Goal: Task Accomplishment & Management: Manage account settings

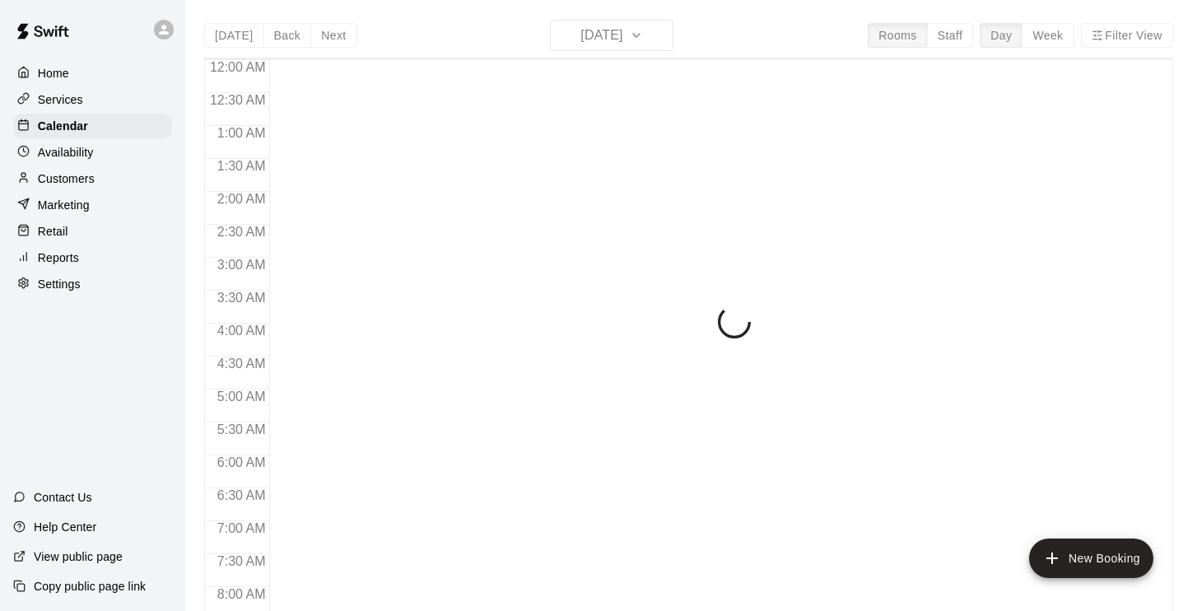
scroll to position [814, 0]
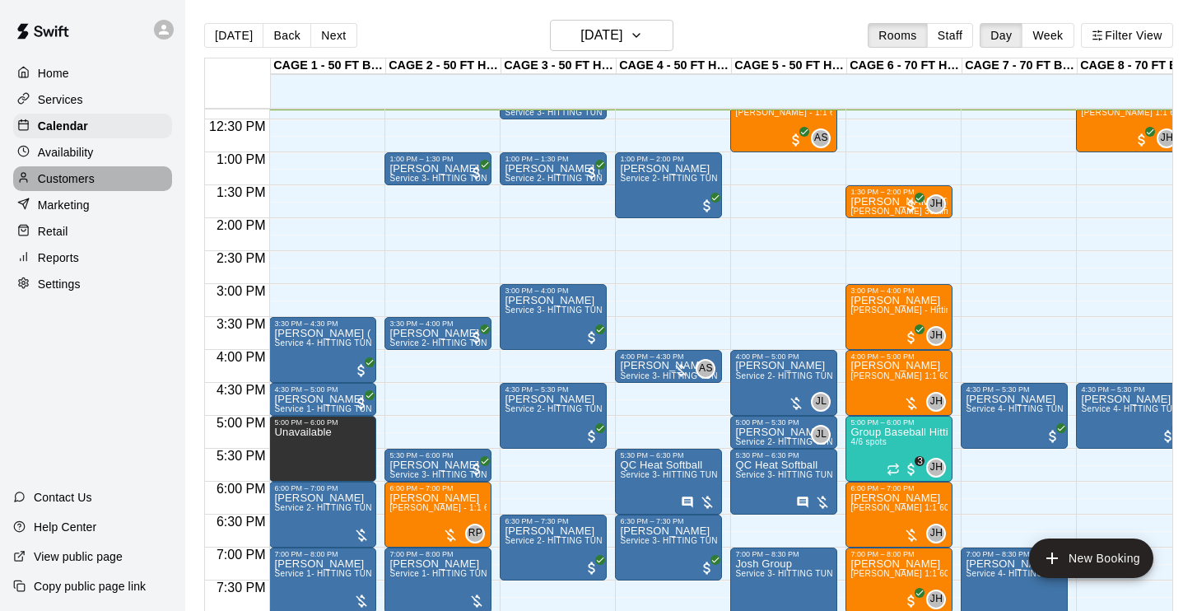
click at [75, 179] on p "Customers" at bounding box center [66, 178] width 57 height 16
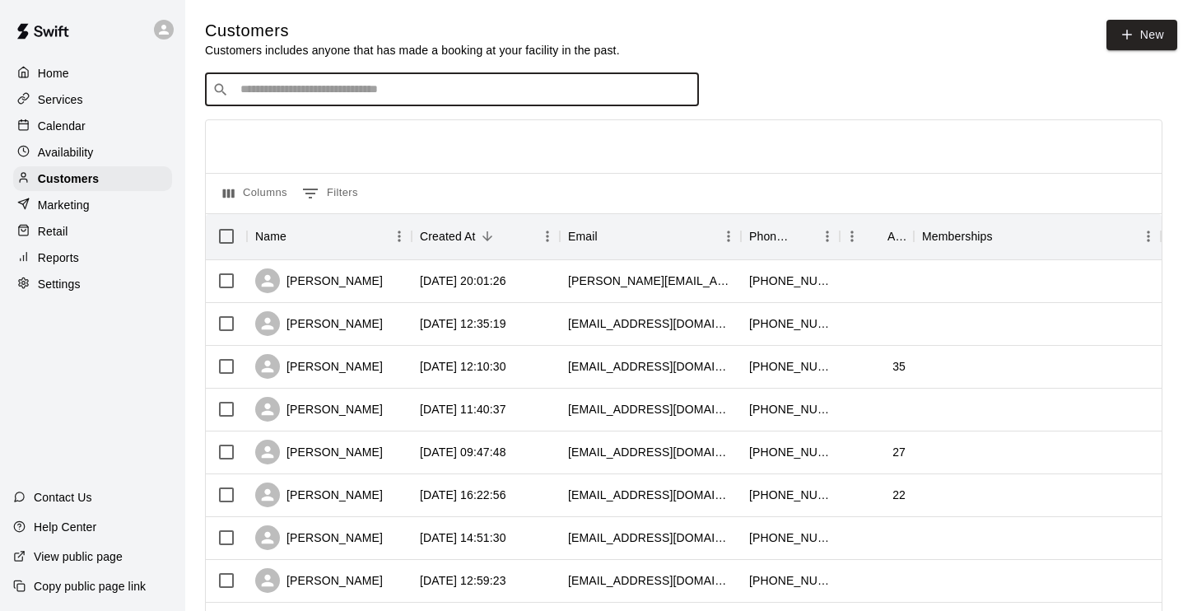
click at [417, 90] on input "Search customers by name or email" at bounding box center [463, 90] width 456 height 16
type input "*****"
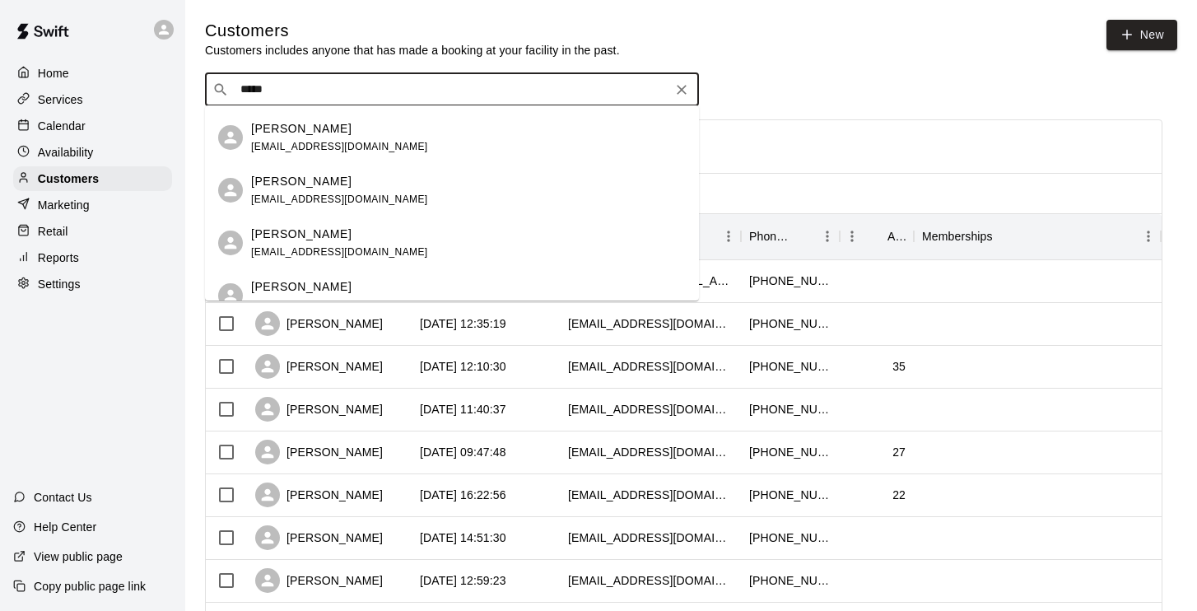
scroll to position [46, 0]
click at [329, 188] on div "[PERSON_NAME]" at bounding box center [339, 182] width 177 height 17
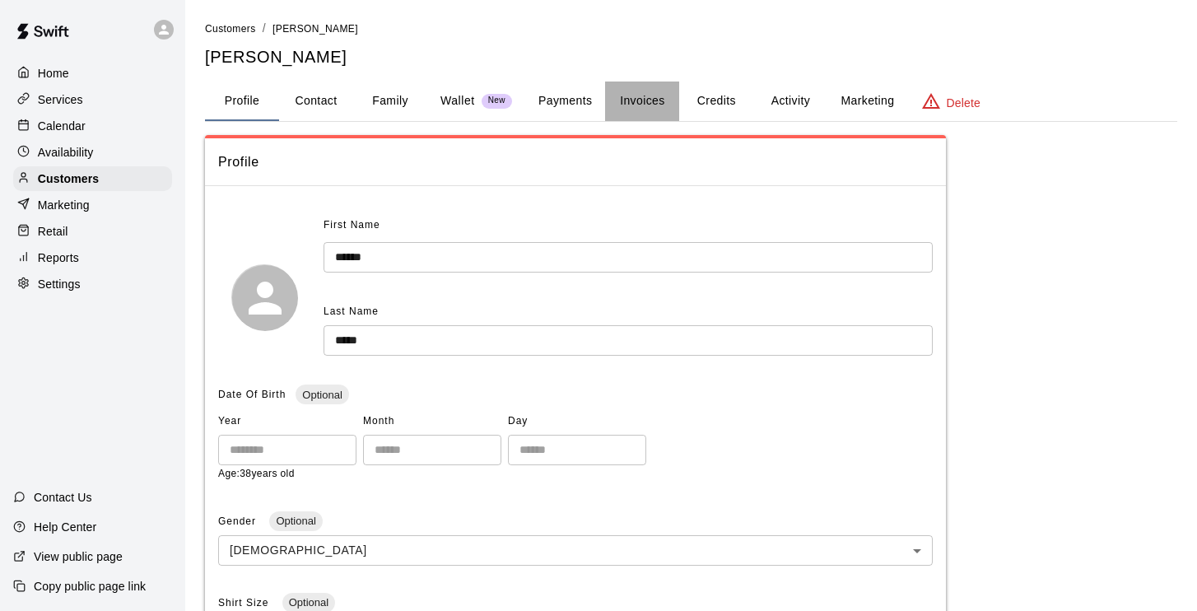
click at [652, 100] on button "Invoices" at bounding box center [642, 102] width 74 height 40
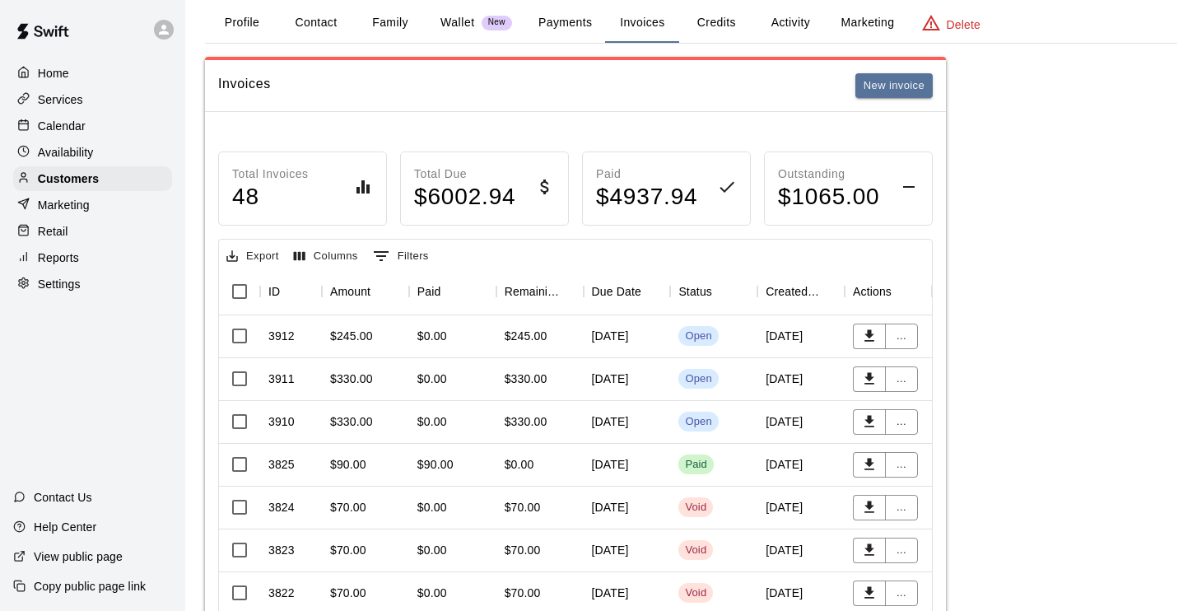
scroll to position [81, 0]
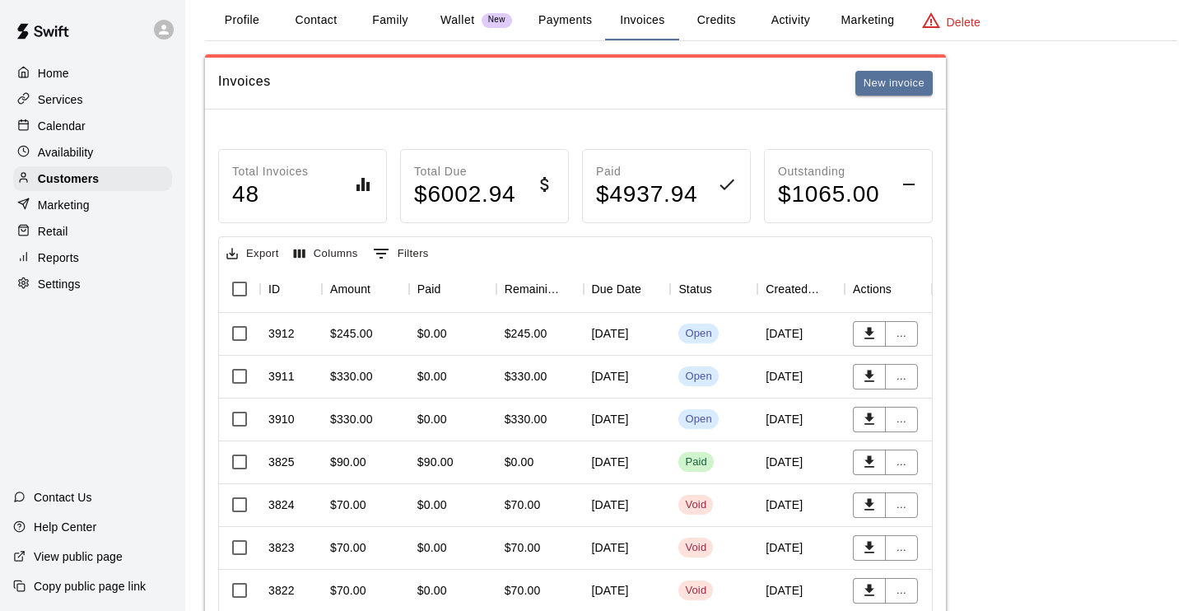
click at [439, 333] on div "$0.00" at bounding box center [432, 333] width 30 height 16
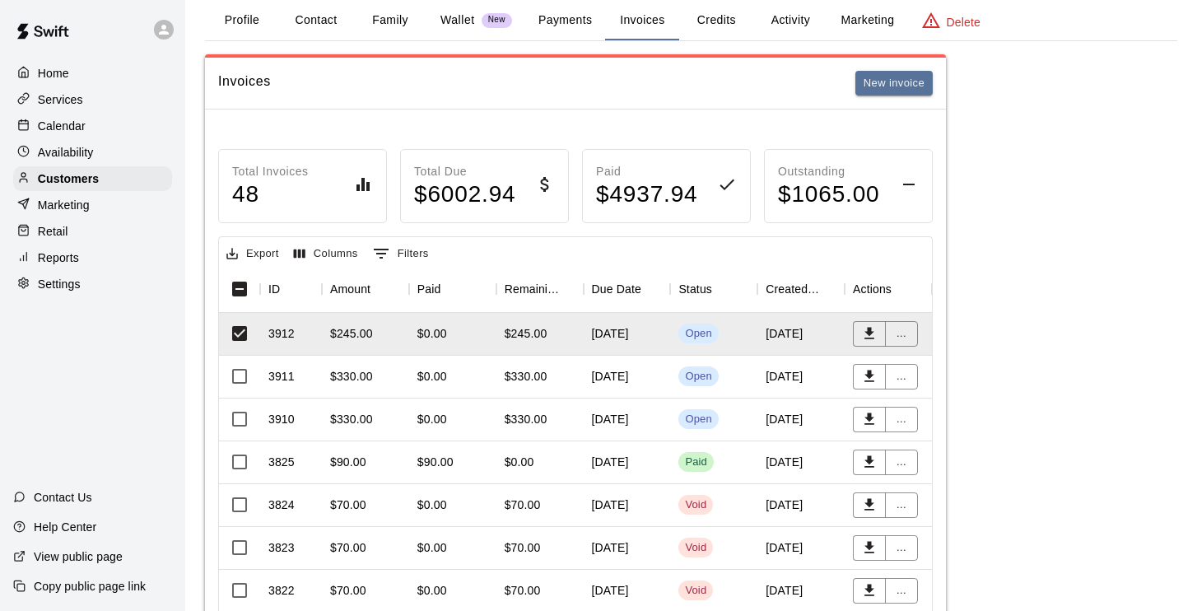
click at [622, 378] on div "September 12, 2025" at bounding box center [627, 377] width 87 height 43
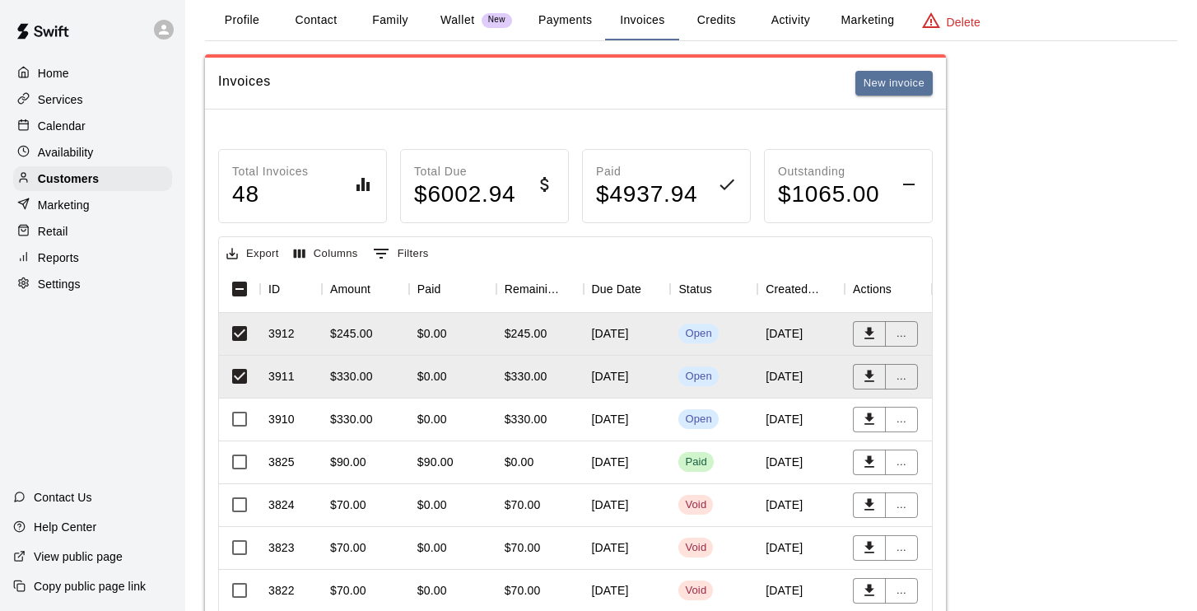
click at [552, 422] on div "$330.00" at bounding box center [540, 420] width 87 height 43
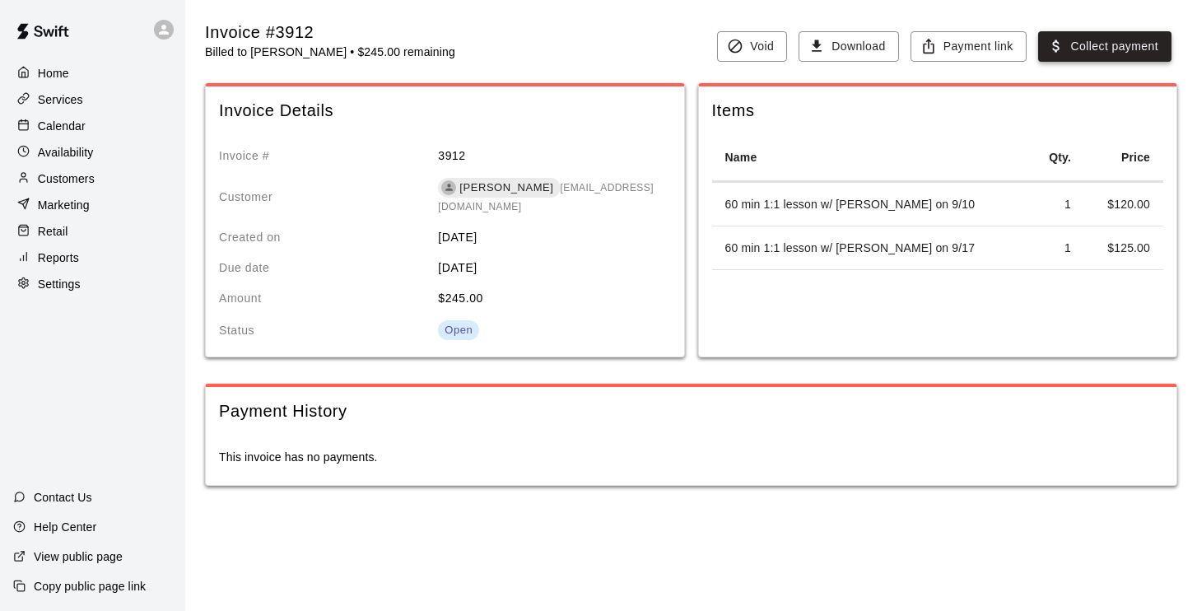
click at [1079, 46] on button "Collect payment" at bounding box center [1104, 46] width 133 height 30
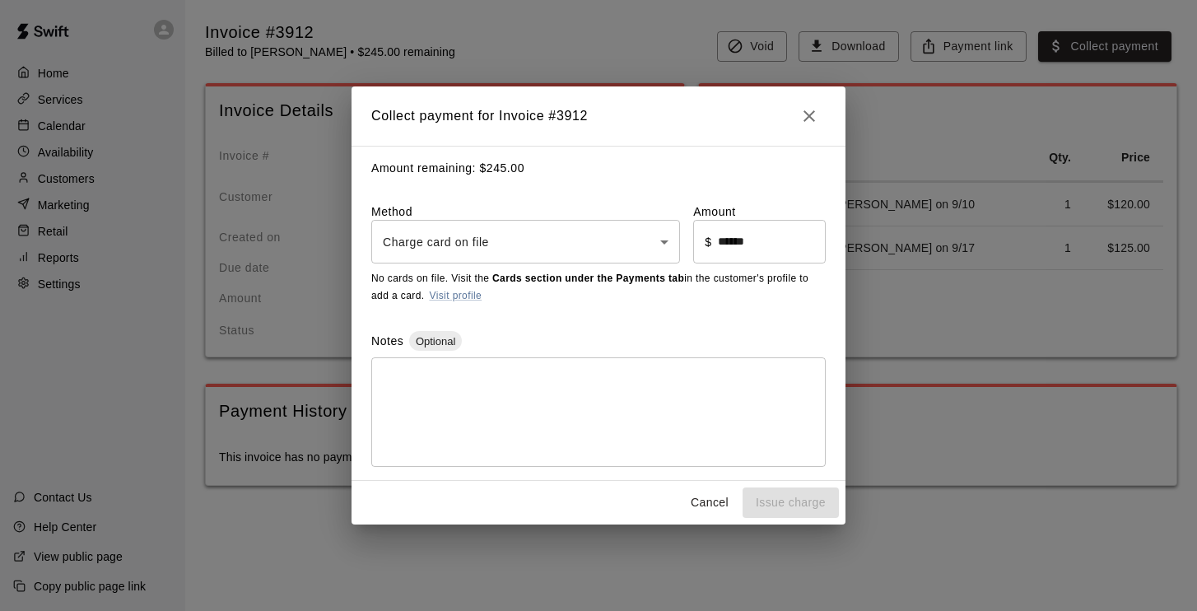
click at [581, 240] on body "Home Services Calendar Availability Customers Marketing Retail Reports Settings…" at bounding box center [598, 259] width 1197 height 519
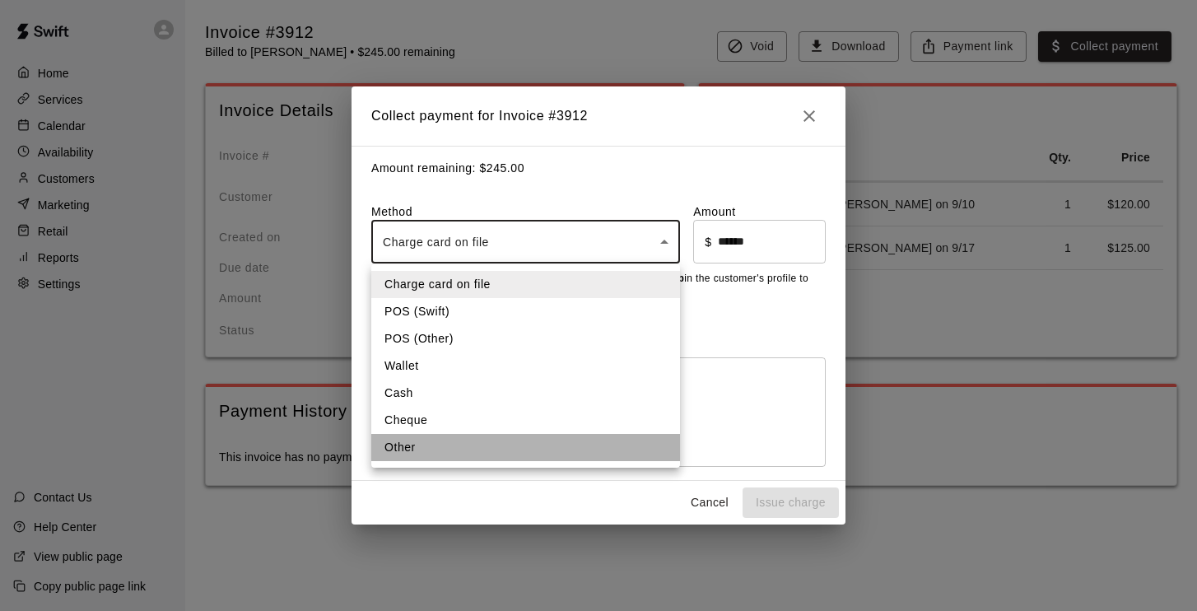
click at [446, 455] on li "Other" at bounding box center [525, 447] width 309 height 27
type input "*****"
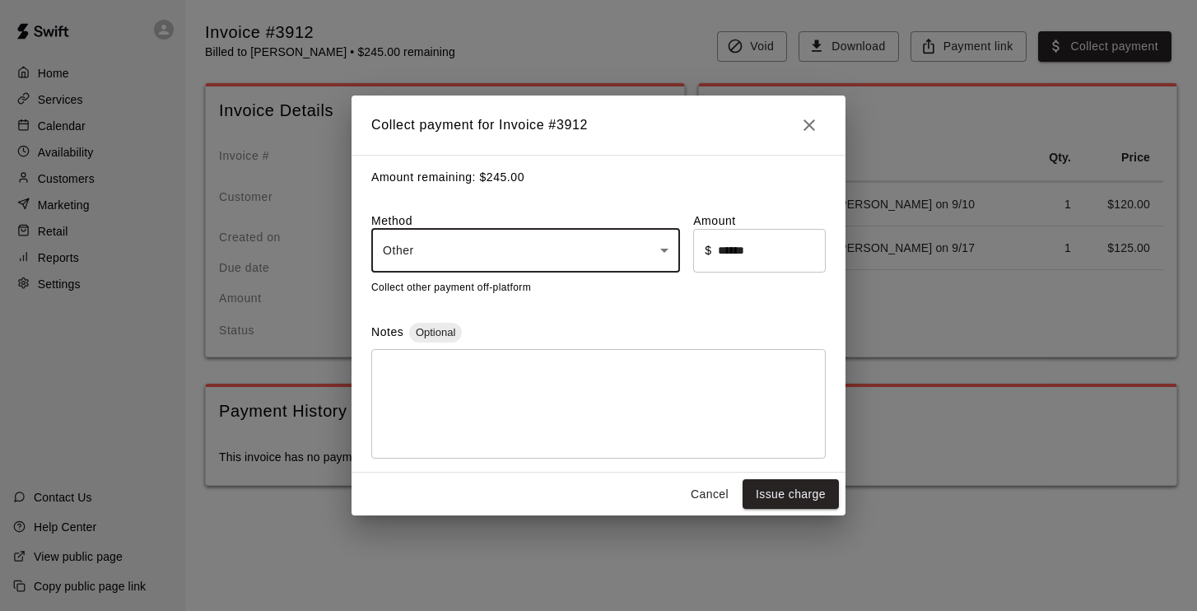
click at [552, 381] on textarea at bounding box center [598, 403] width 431 height 82
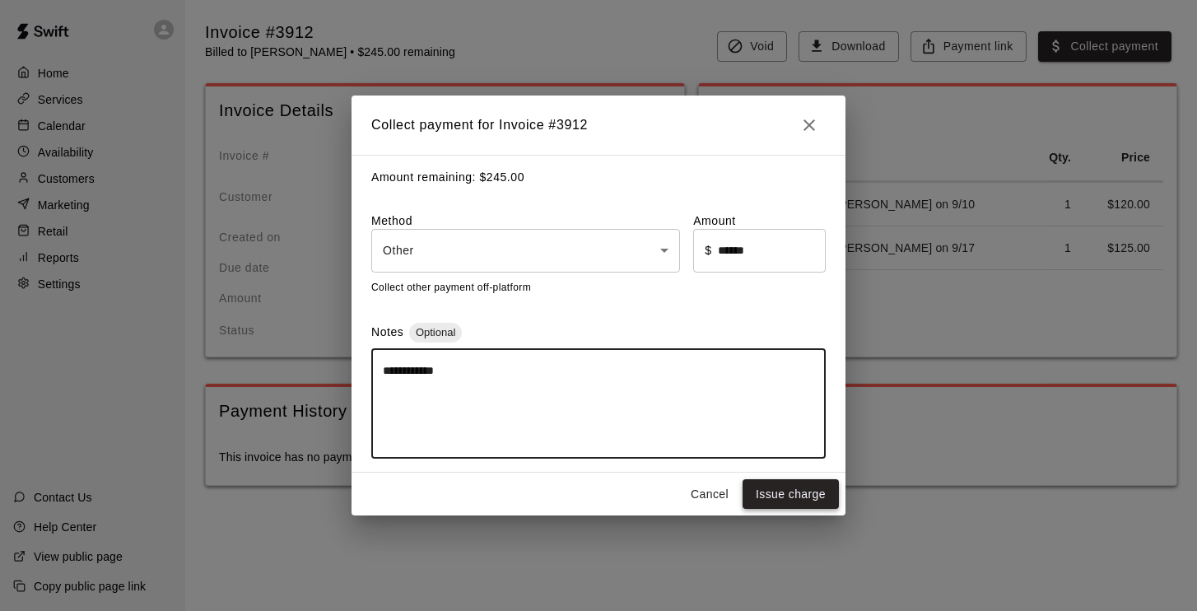
type textarea "**********"
click at [814, 497] on button "Issue charge" at bounding box center [791, 494] width 96 height 30
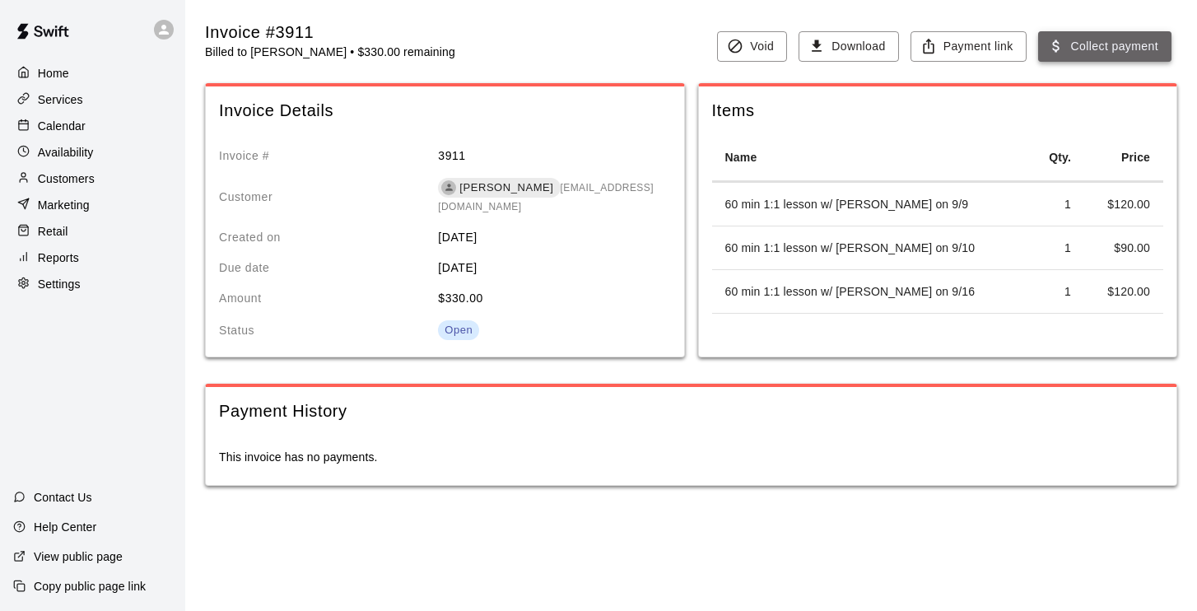
click at [1073, 44] on button "Collect payment" at bounding box center [1104, 46] width 133 height 30
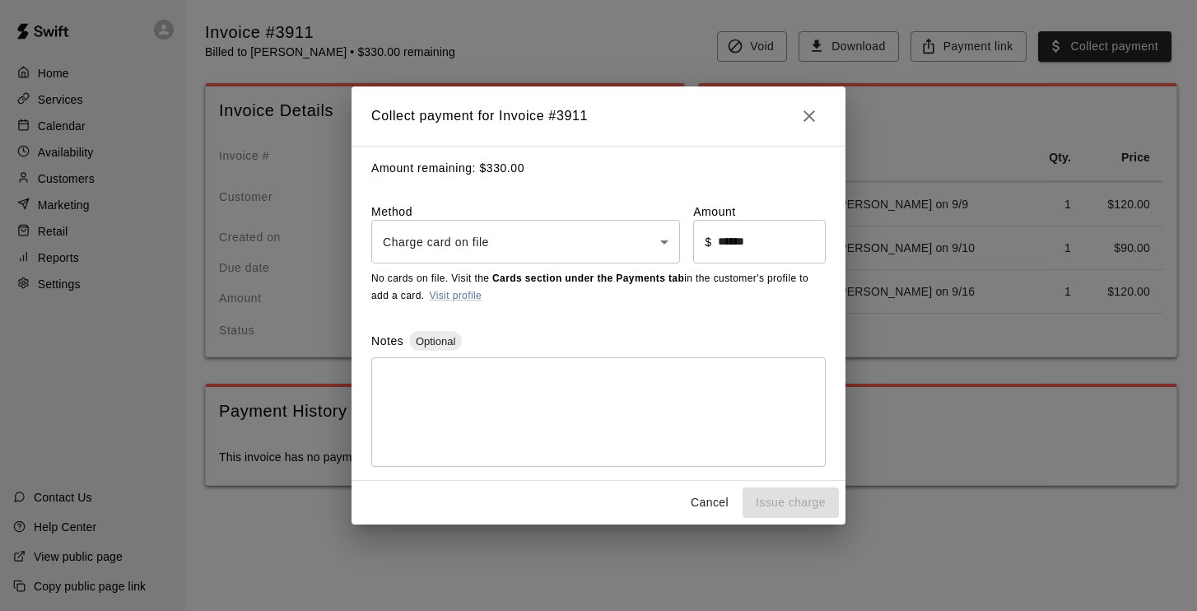
click at [451, 239] on body "Home Services Calendar Availability Customers Marketing Retail Reports Settings…" at bounding box center [598, 259] width 1197 height 519
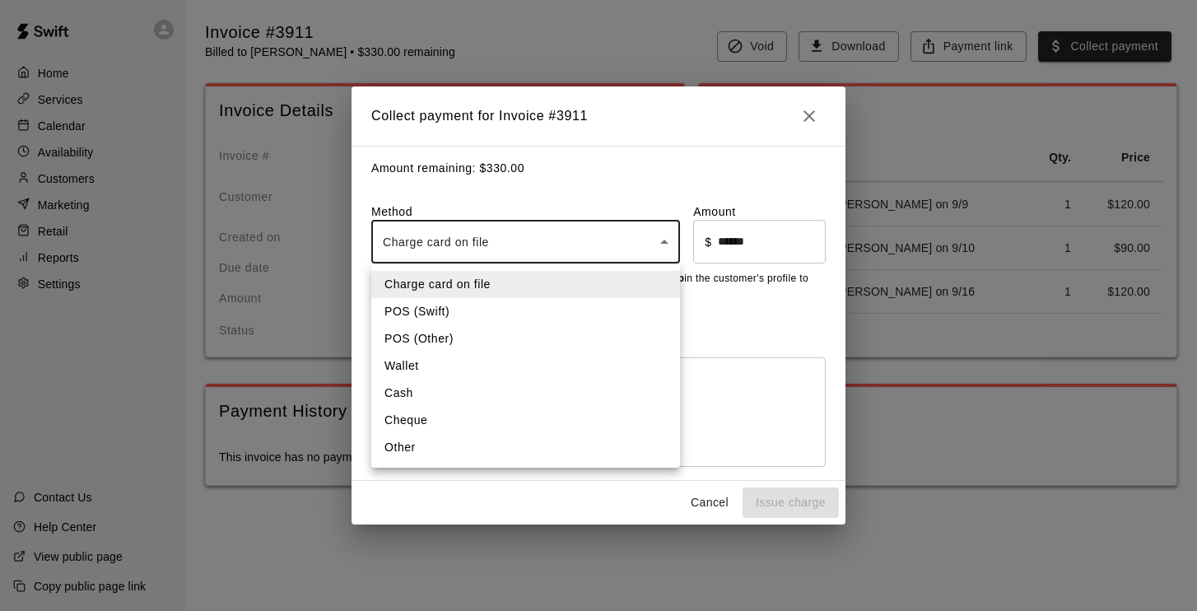
click at [426, 450] on li "Other" at bounding box center [525, 447] width 309 height 27
type input "*****"
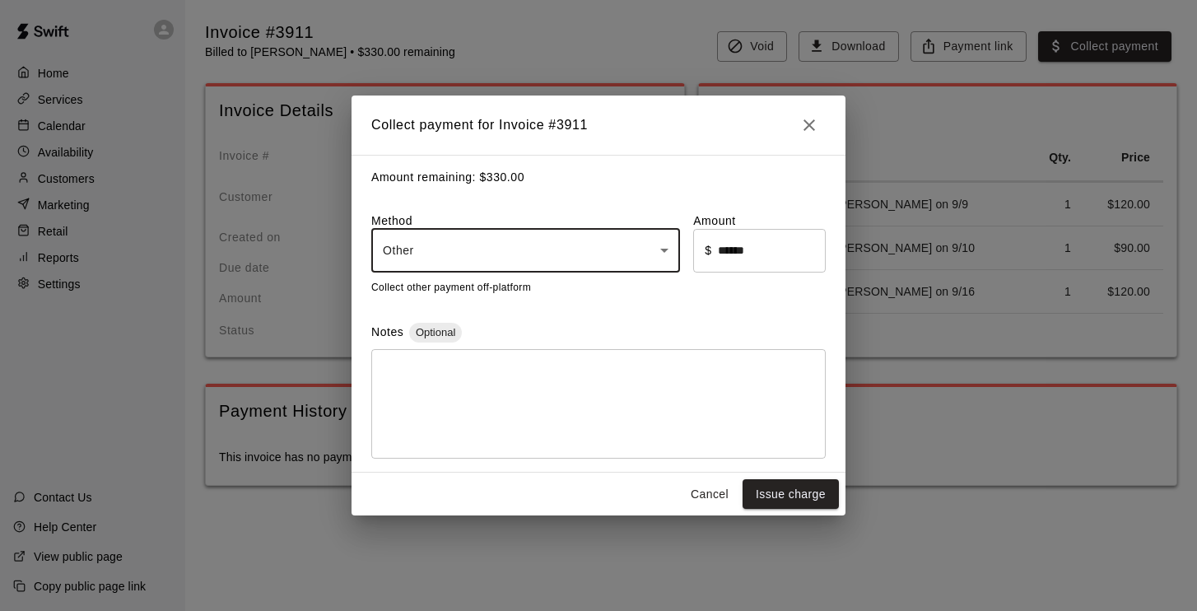
click at [468, 389] on textarea at bounding box center [598, 403] width 431 height 82
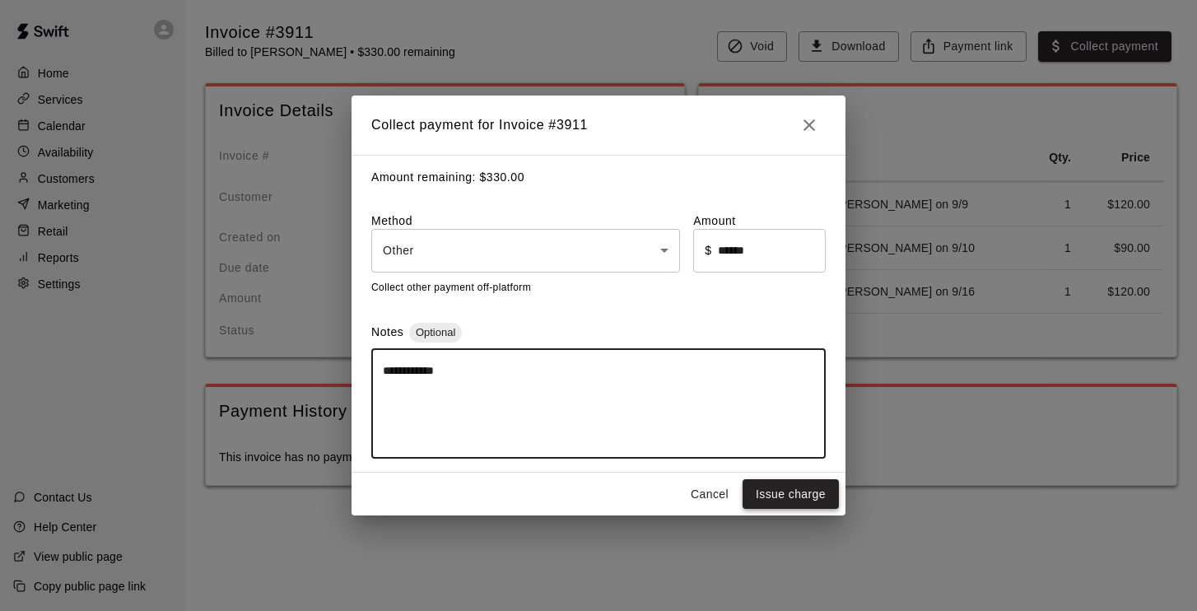
type textarea "**********"
click at [817, 495] on button "Issue charge" at bounding box center [791, 494] width 96 height 30
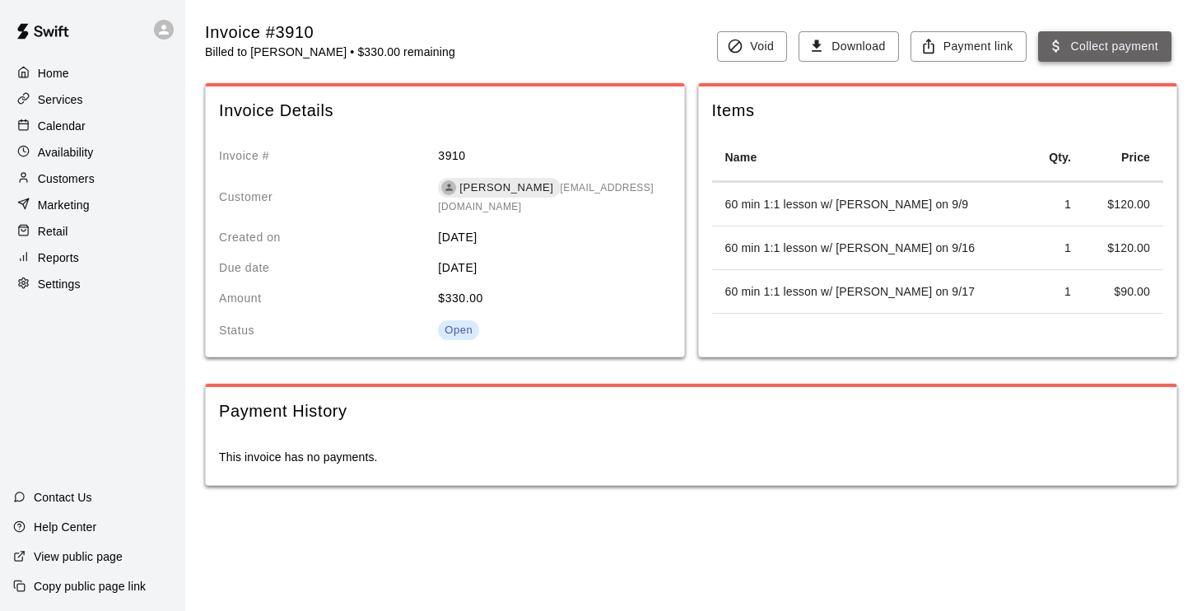
click at [1098, 44] on button "Collect payment" at bounding box center [1104, 46] width 133 height 30
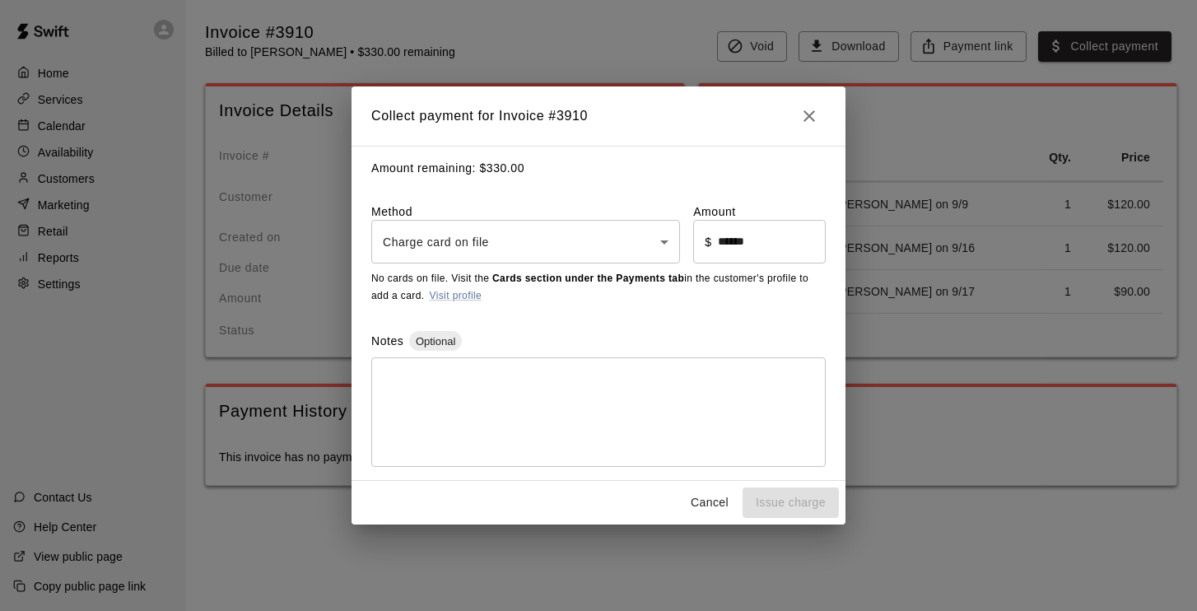
click at [550, 245] on body "Home Services Calendar Availability Customers Marketing Retail Reports Settings…" at bounding box center [598, 259] width 1197 height 519
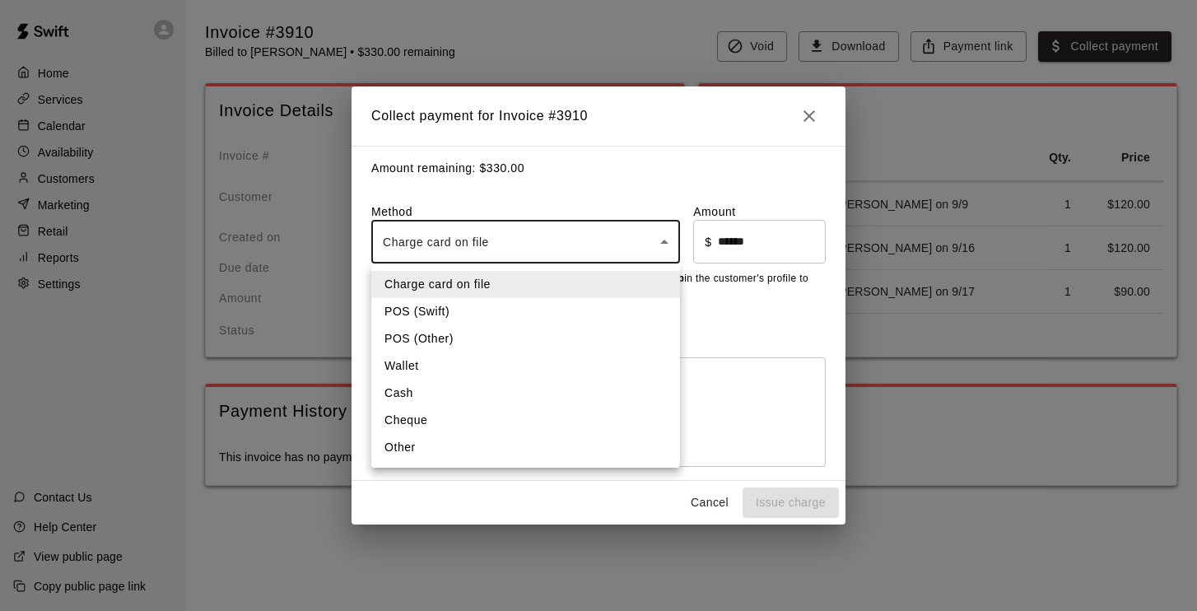
click at [485, 447] on li "Other" at bounding box center [525, 447] width 309 height 27
type input "*****"
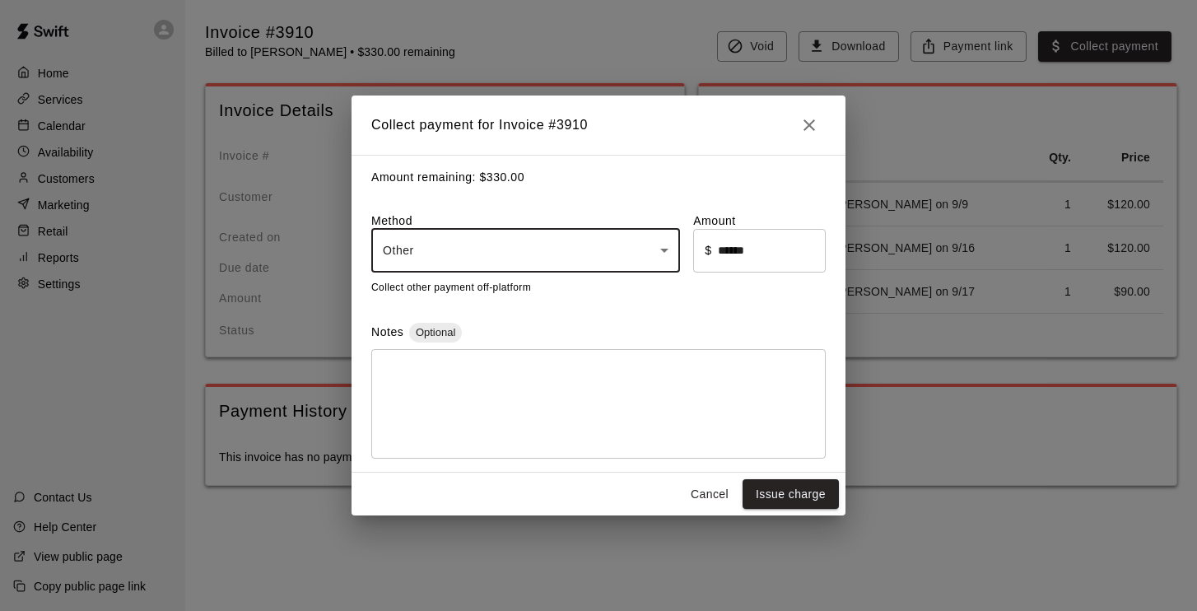
click at [509, 380] on textarea at bounding box center [598, 403] width 431 height 82
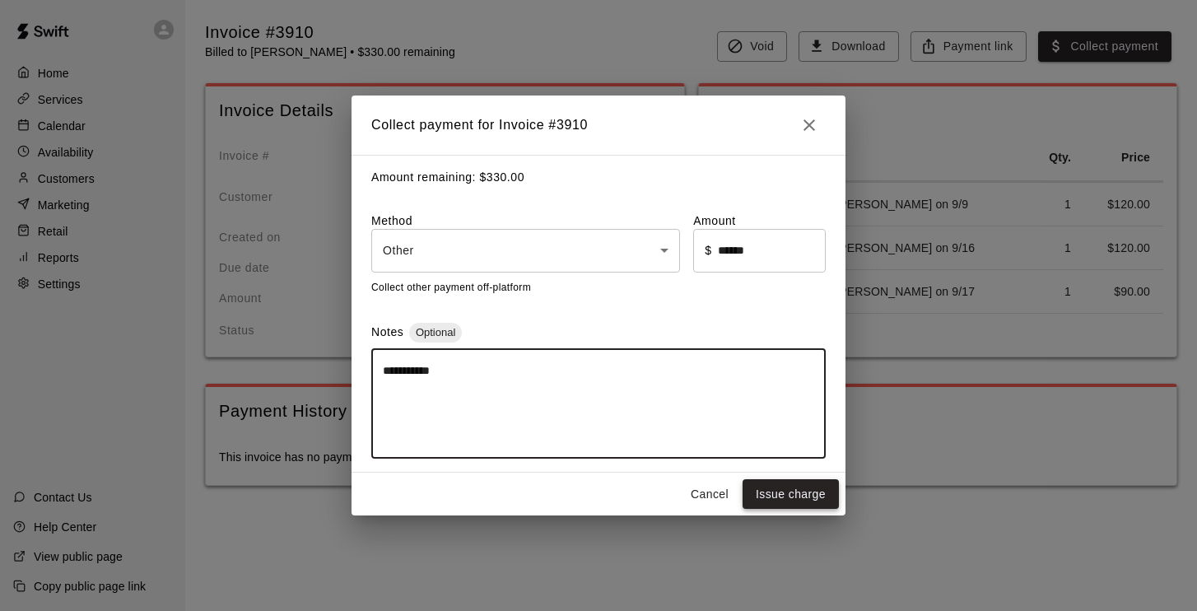
type textarea "**********"
click at [779, 498] on button "Issue charge" at bounding box center [791, 494] width 96 height 30
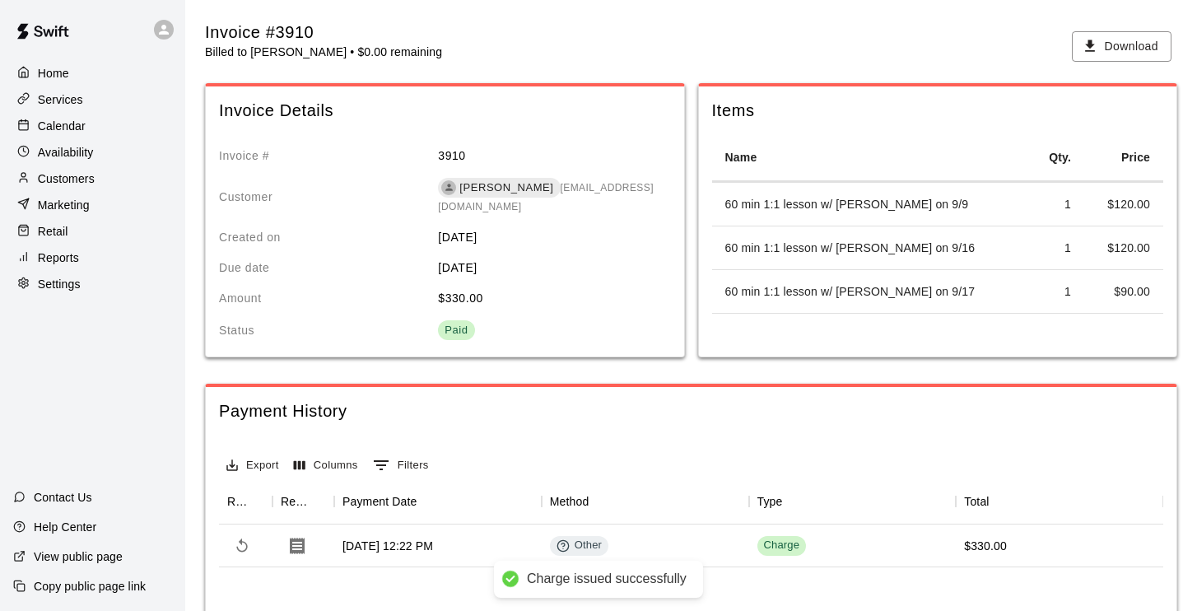
click at [78, 122] on p "Calendar" at bounding box center [62, 126] width 48 height 16
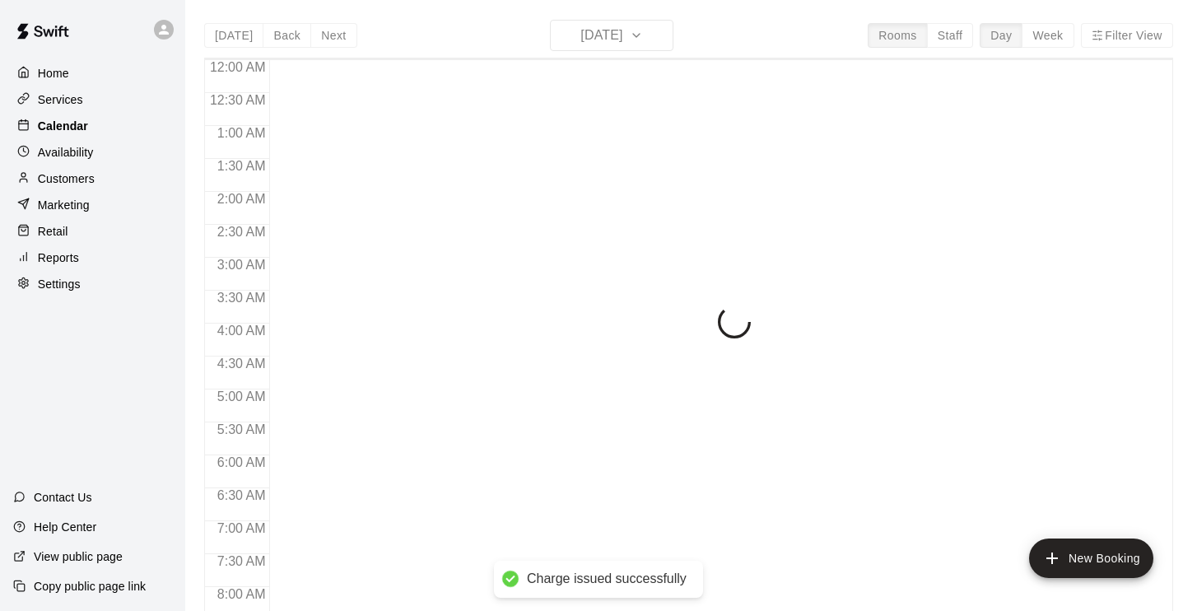
scroll to position [814, 0]
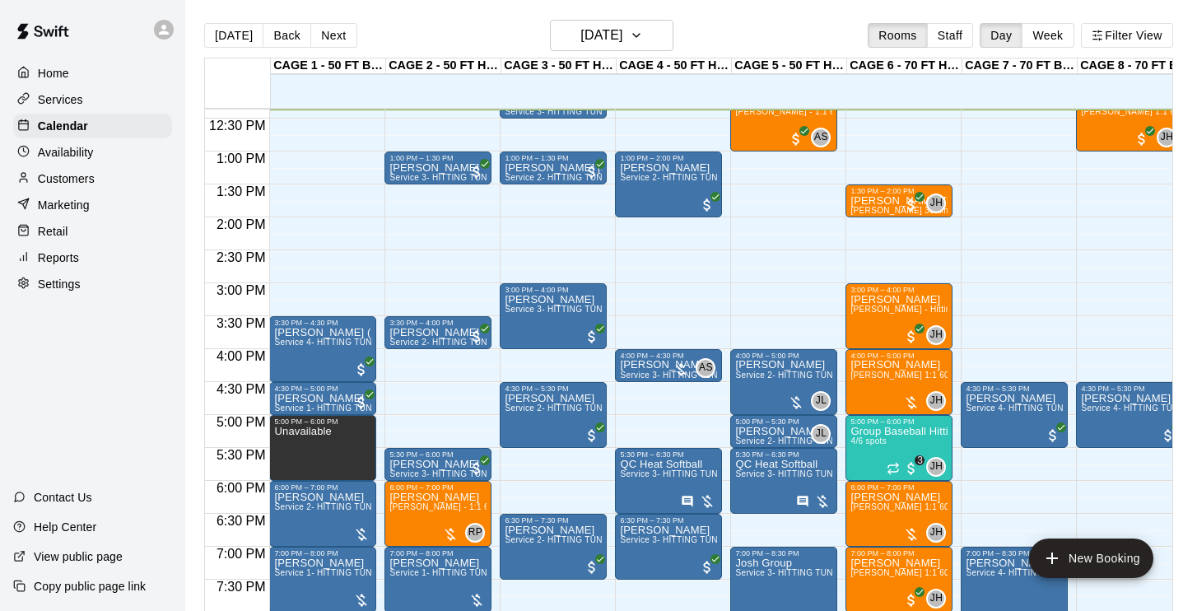
click at [81, 183] on p "Customers" at bounding box center [66, 178] width 57 height 16
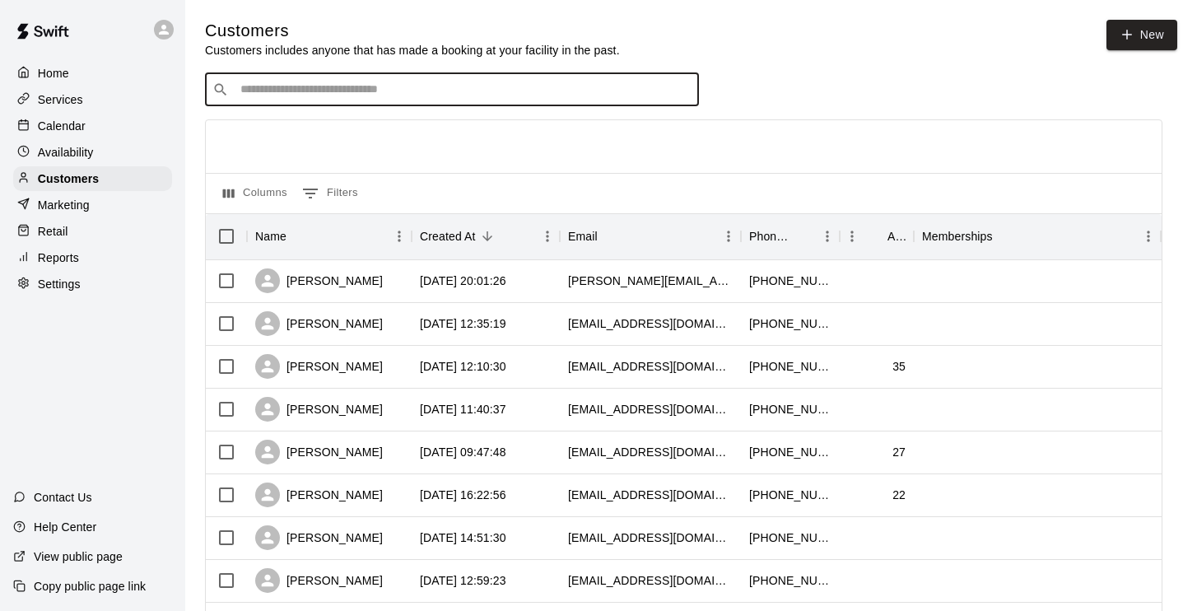
click at [659, 96] on input "Search customers by name or email" at bounding box center [463, 90] width 456 height 16
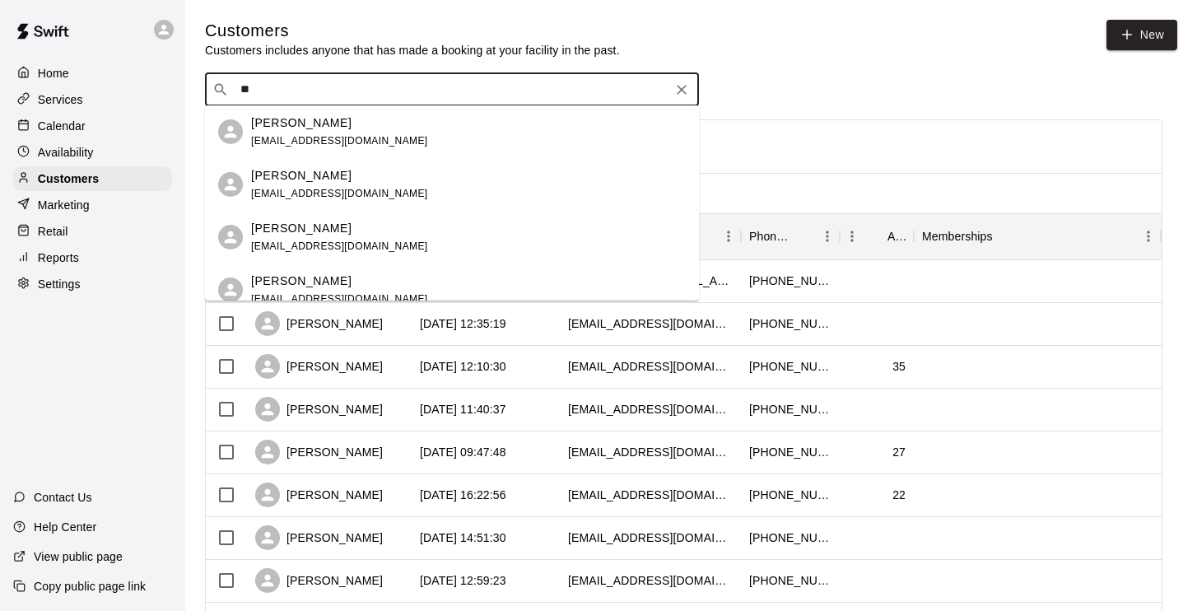
type input "*"
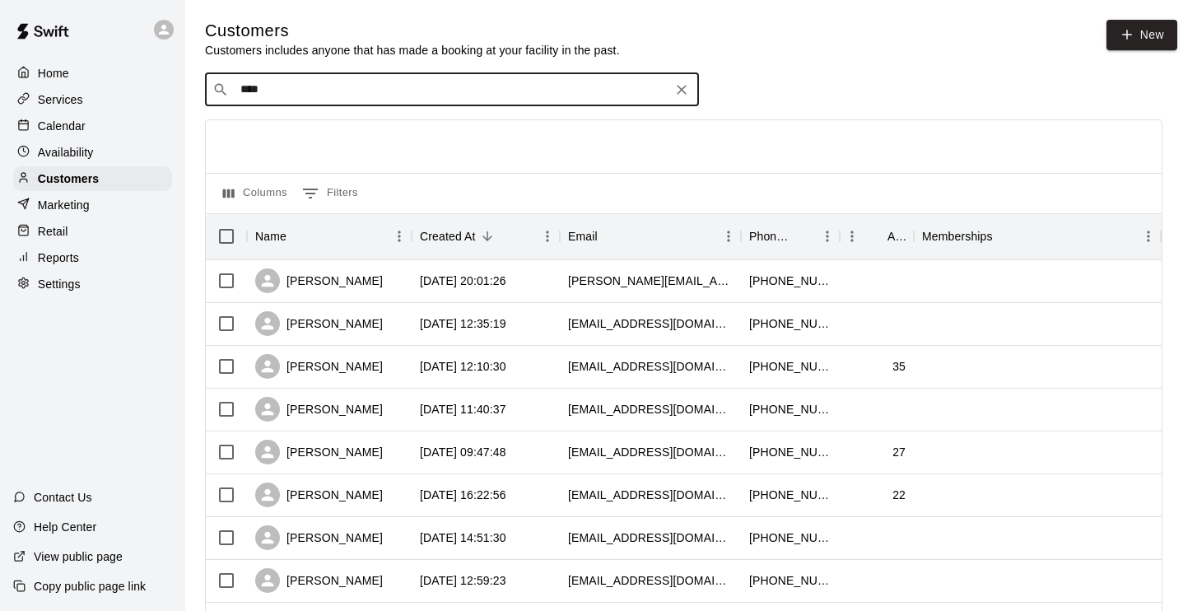
type input "*****"
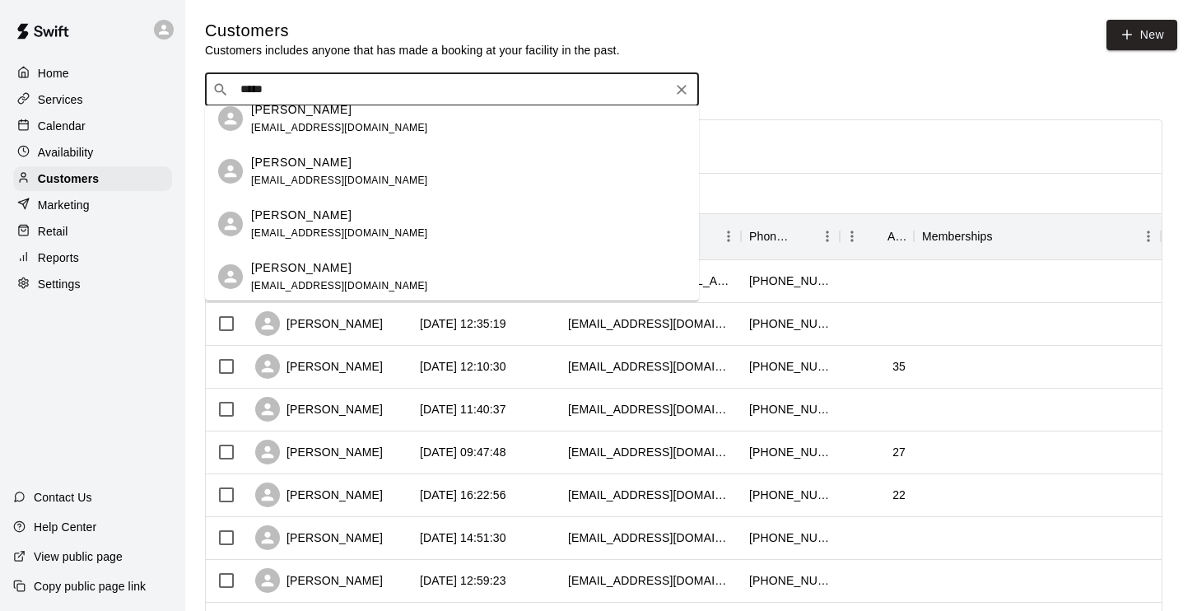
scroll to position [19, 0]
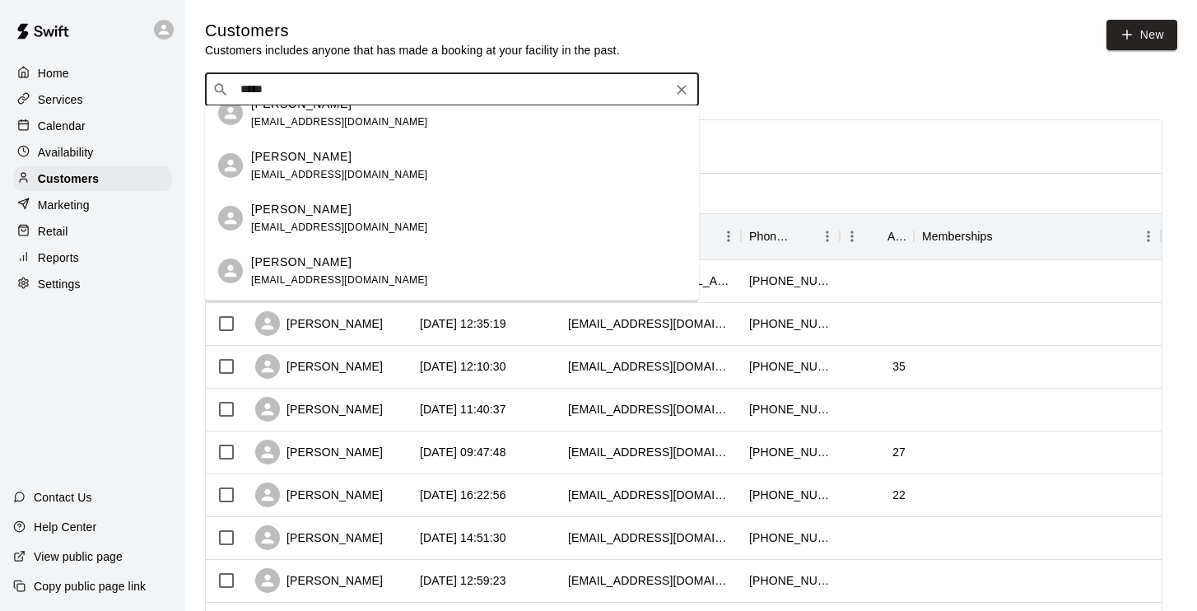
click at [303, 217] on p "Charli Colby" at bounding box center [301, 209] width 100 height 17
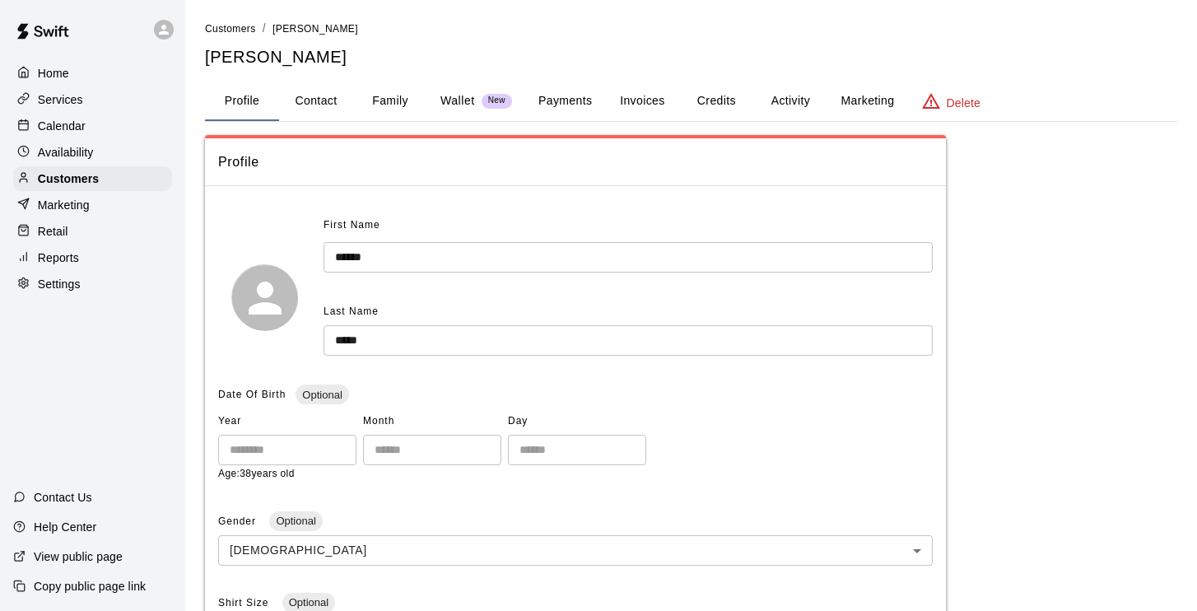
click at [725, 97] on button "Credits" at bounding box center [716, 102] width 74 height 40
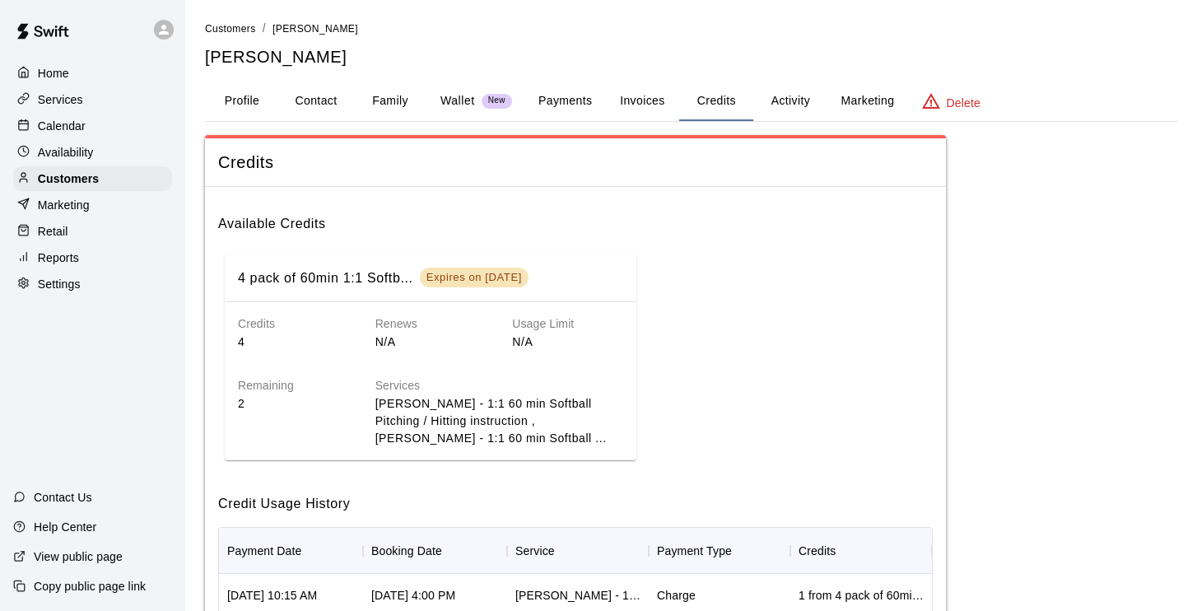
drag, startPoint x: 789, startPoint y: 161, endPoint x: 790, endPoint y: 93, distance: 68.3
click at [790, 93] on button "Activity" at bounding box center [790, 102] width 74 height 40
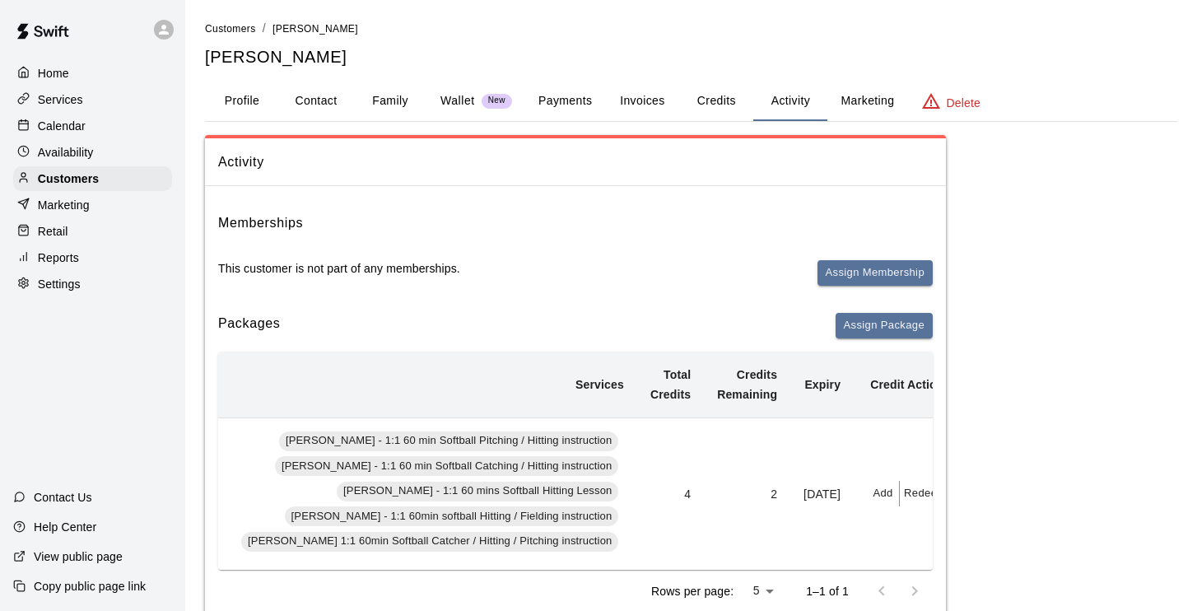
click at [900, 494] on button "Redeem" at bounding box center [925, 494] width 50 height 26
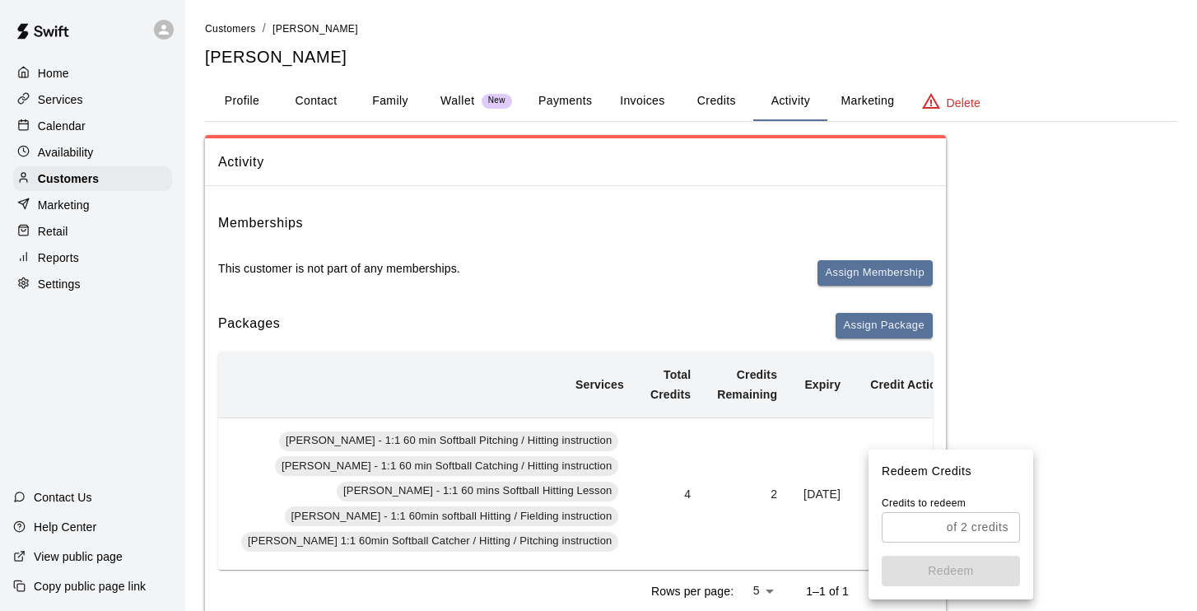
click at [923, 534] on input "text" at bounding box center [911, 527] width 58 height 30
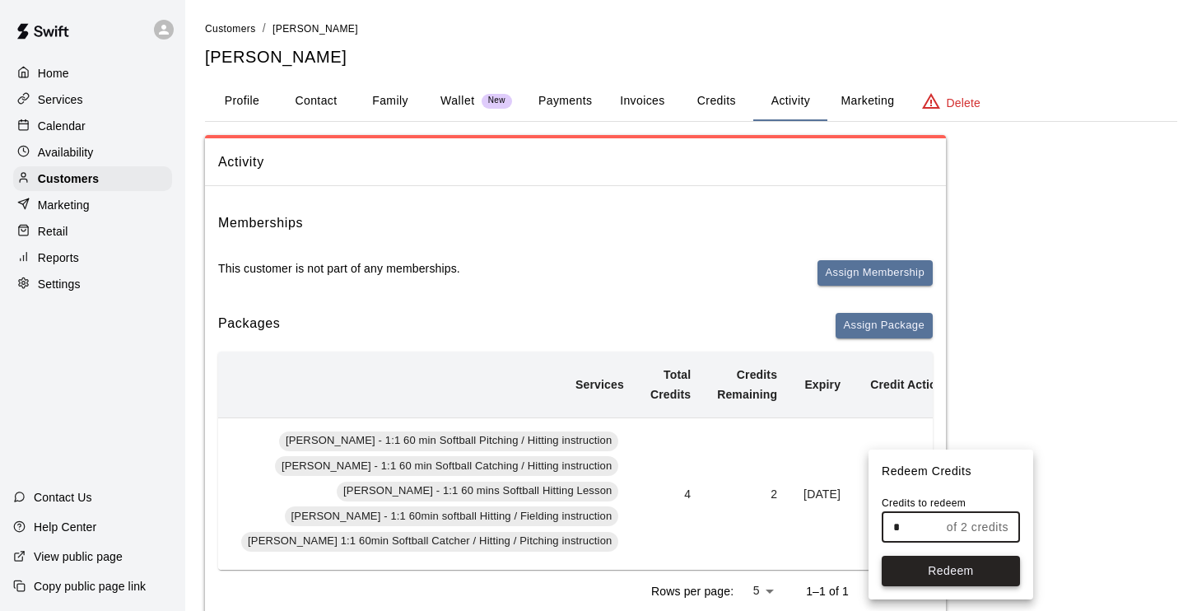
type input "*"
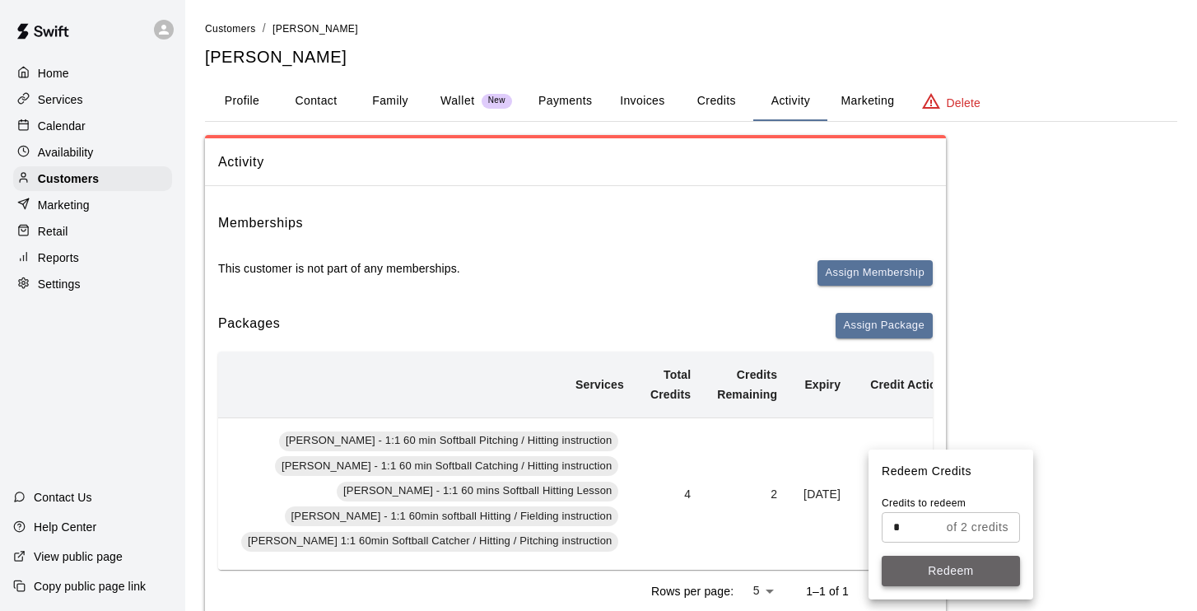
click at [948, 579] on button "Redeem" at bounding box center [951, 571] width 138 height 30
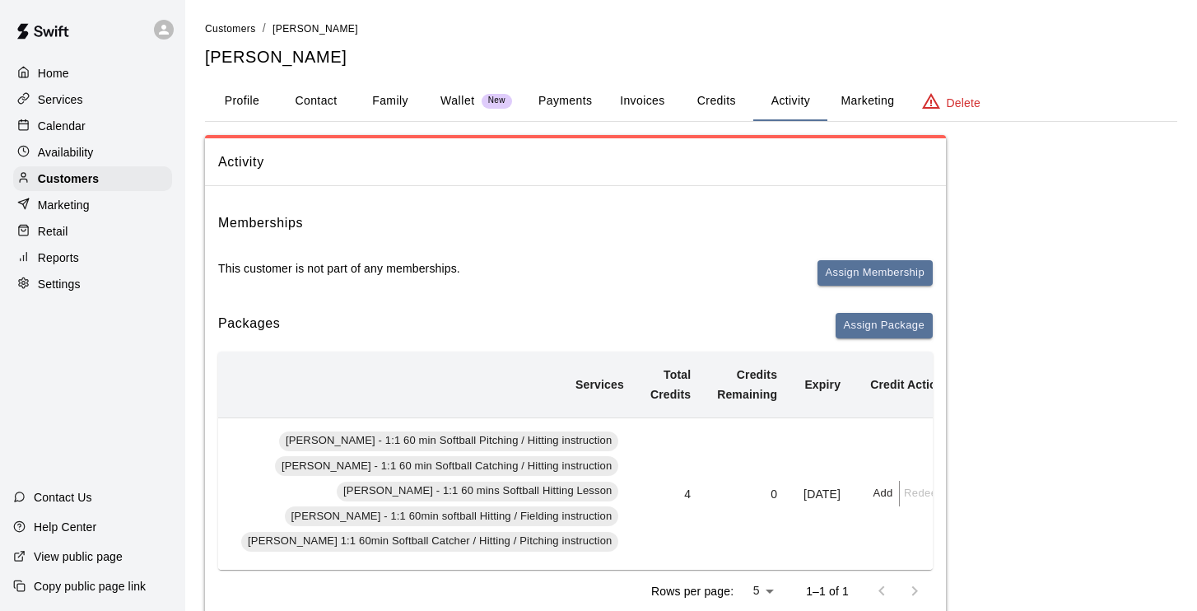
click at [70, 123] on p "Calendar" at bounding box center [62, 126] width 48 height 16
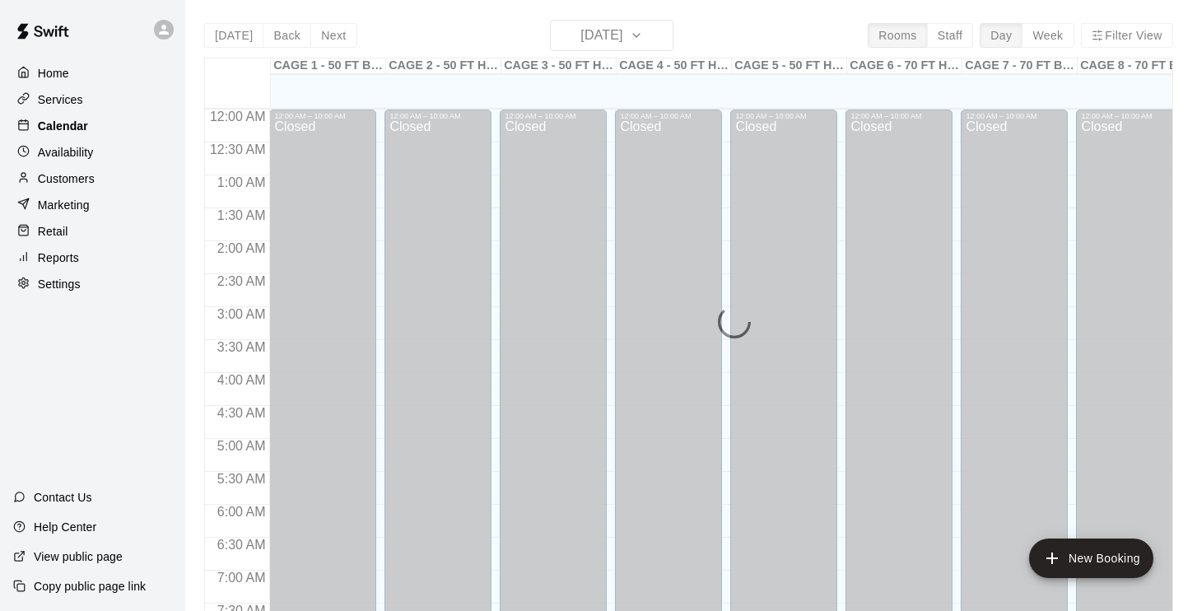
scroll to position [816, 0]
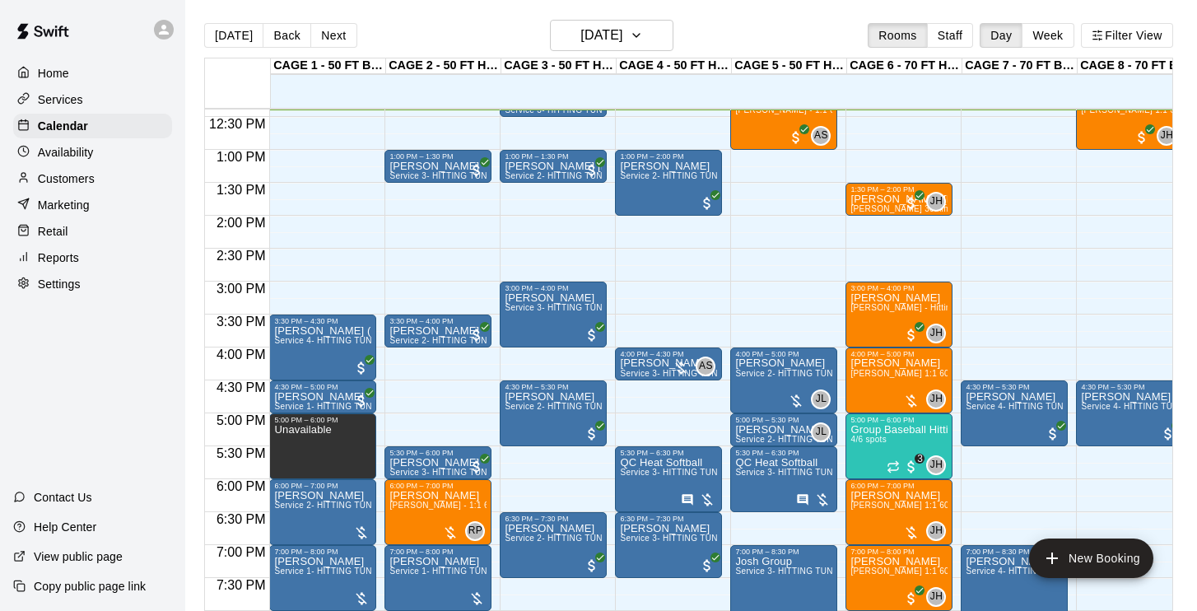
click at [72, 175] on p "Customers" at bounding box center [66, 178] width 57 height 16
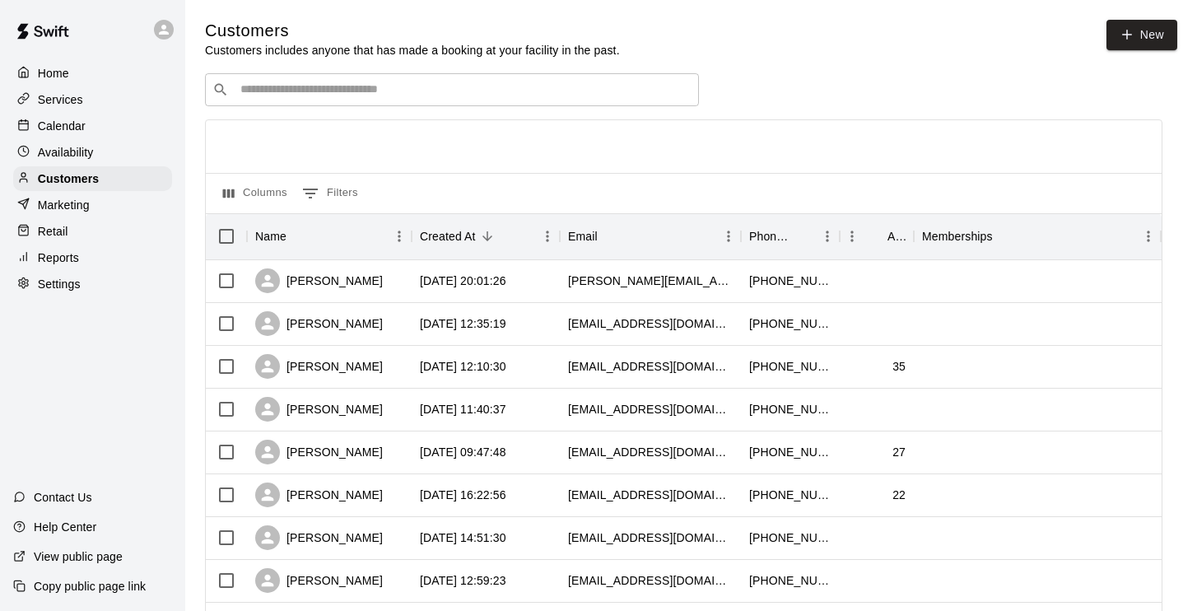
click at [321, 100] on div "​ ​" at bounding box center [452, 89] width 494 height 33
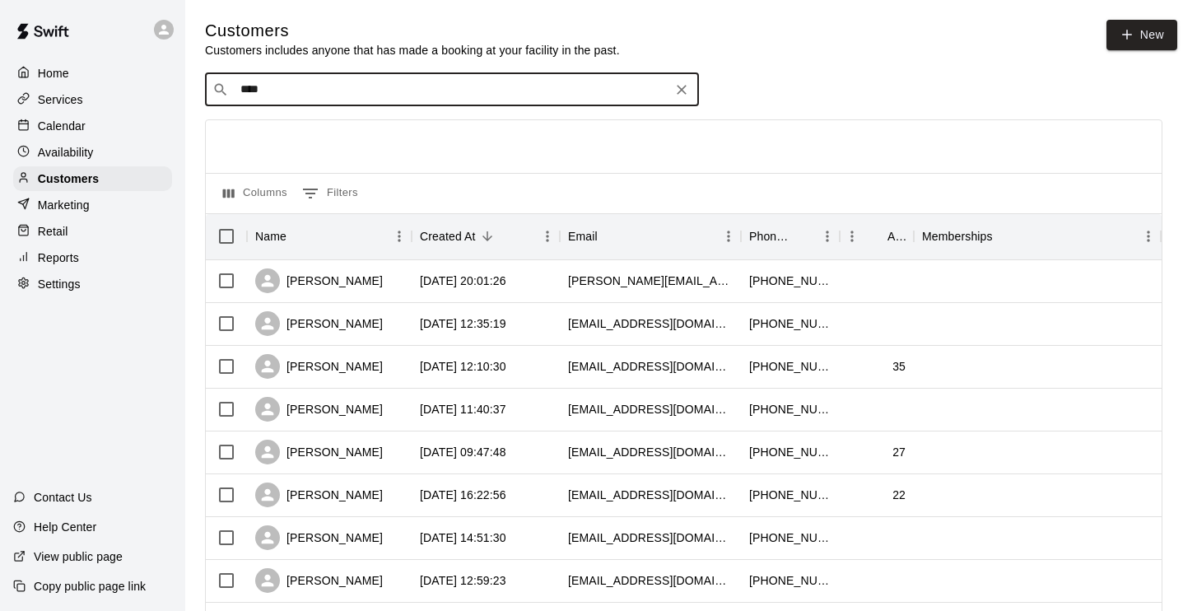
type input "*****"
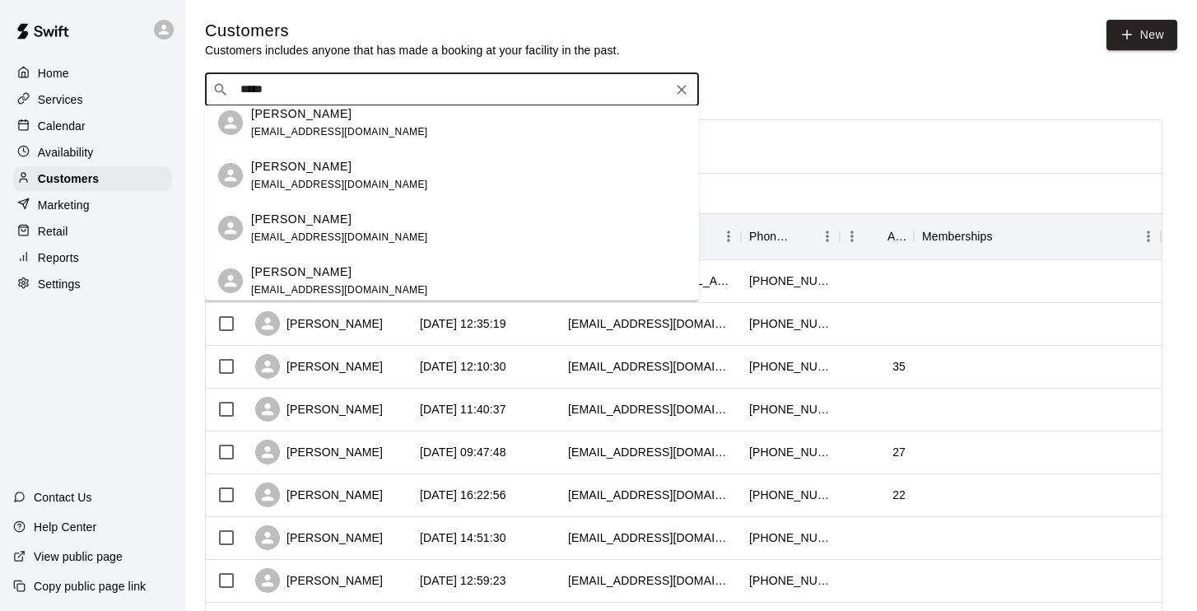
scroll to position [274, 0]
click at [297, 233] on span "colbyduo@gmail.com" at bounding box center [339, 236] width 177 height 12
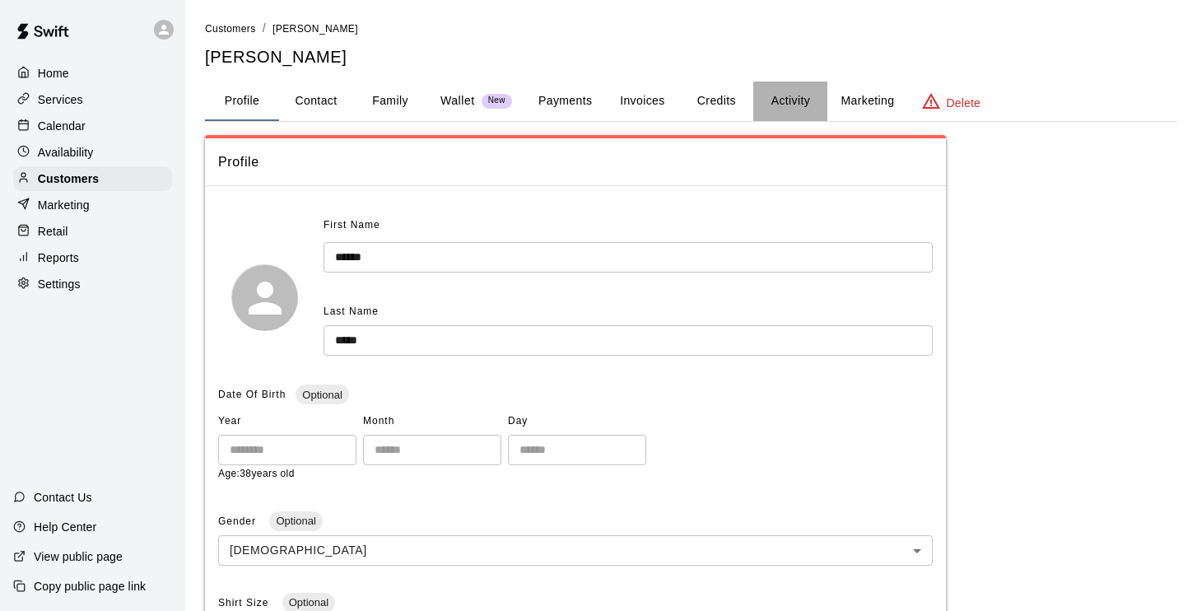
click at [796, 104] on button "Activity" at bounding box center [790, 102] width 74 height 40
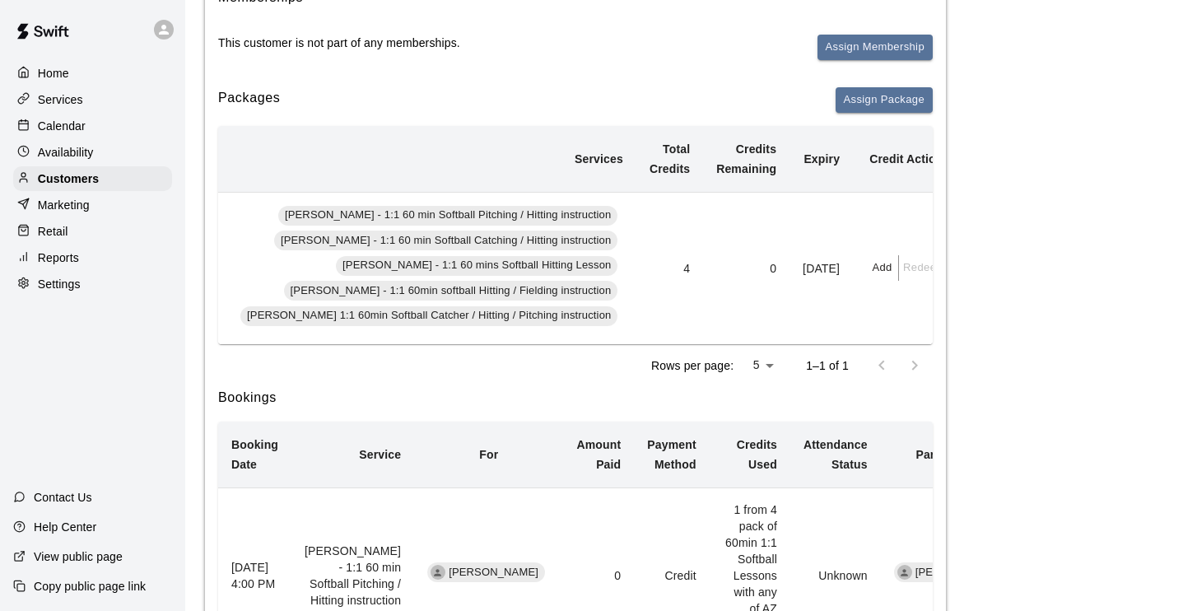
scroll to position [0, 460]
click at [53, 120] on p "Calendar" at bounding box center [62, 126] width 48 height 16
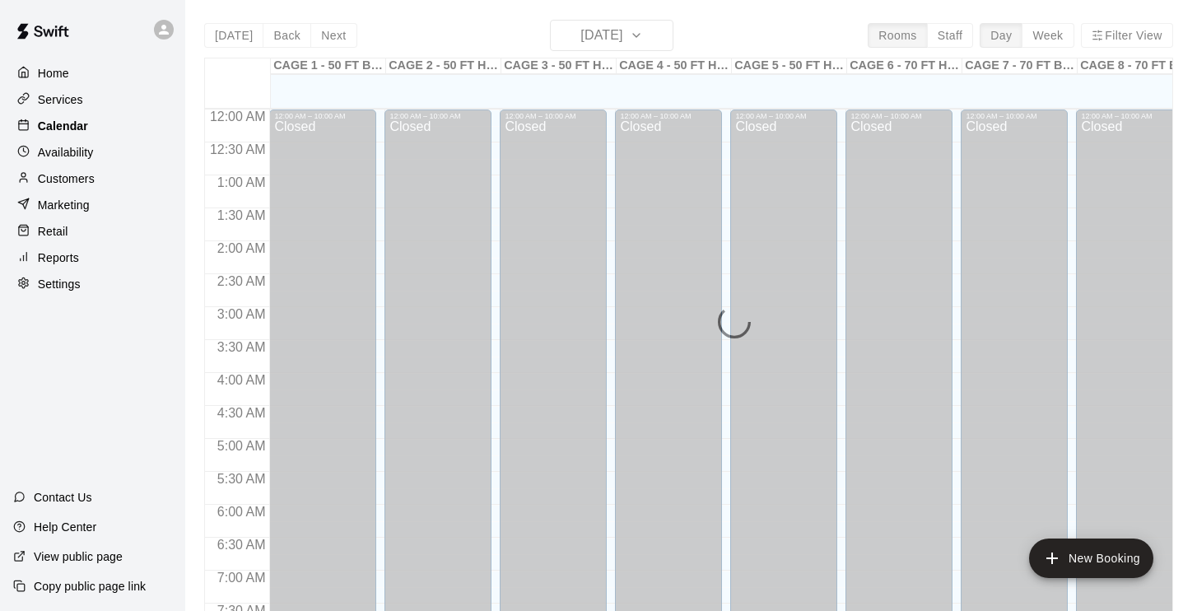
scroll to position [816, 0]
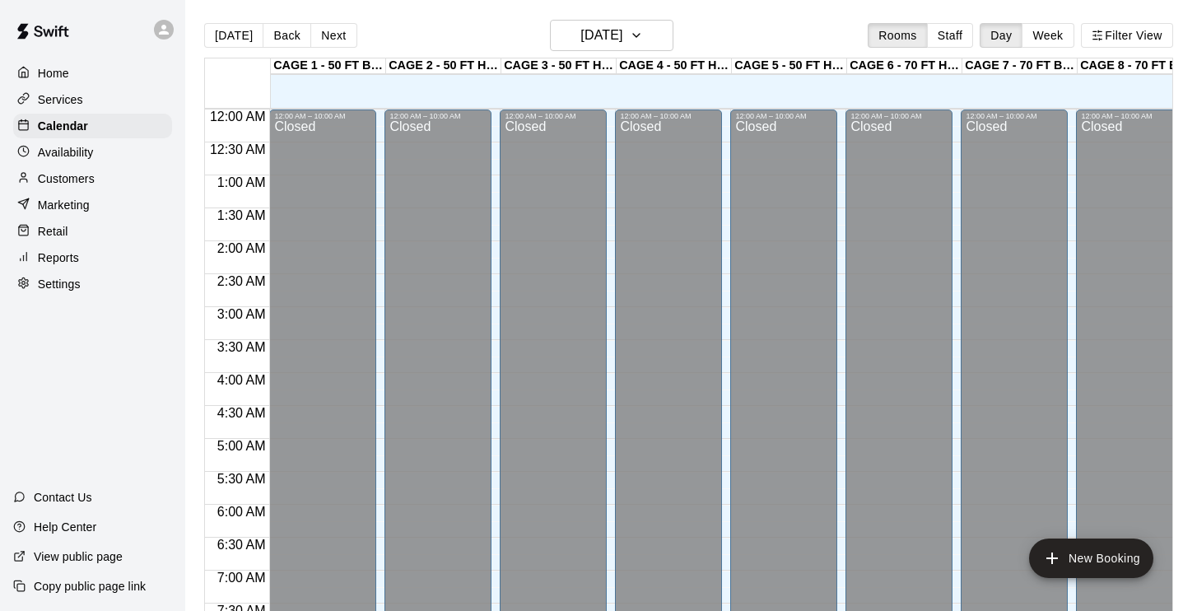
scroll to position [820, 0]
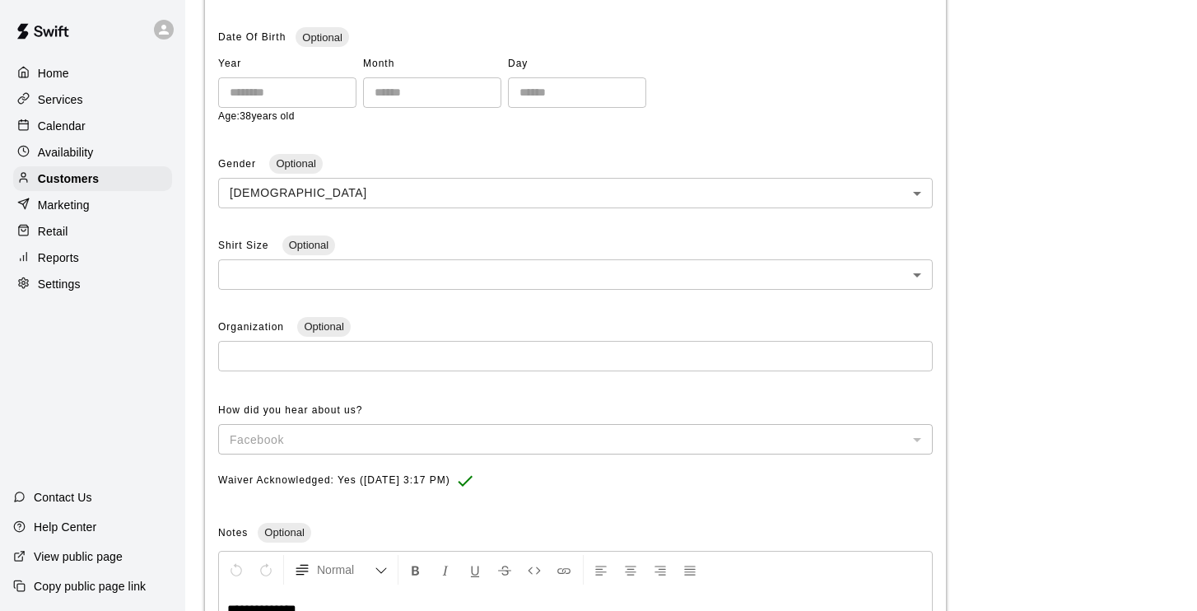
scroll to position [357, 0]
click at [63, 128] on p "Calendar" at bounding box center [62, 126] width 48 height 16
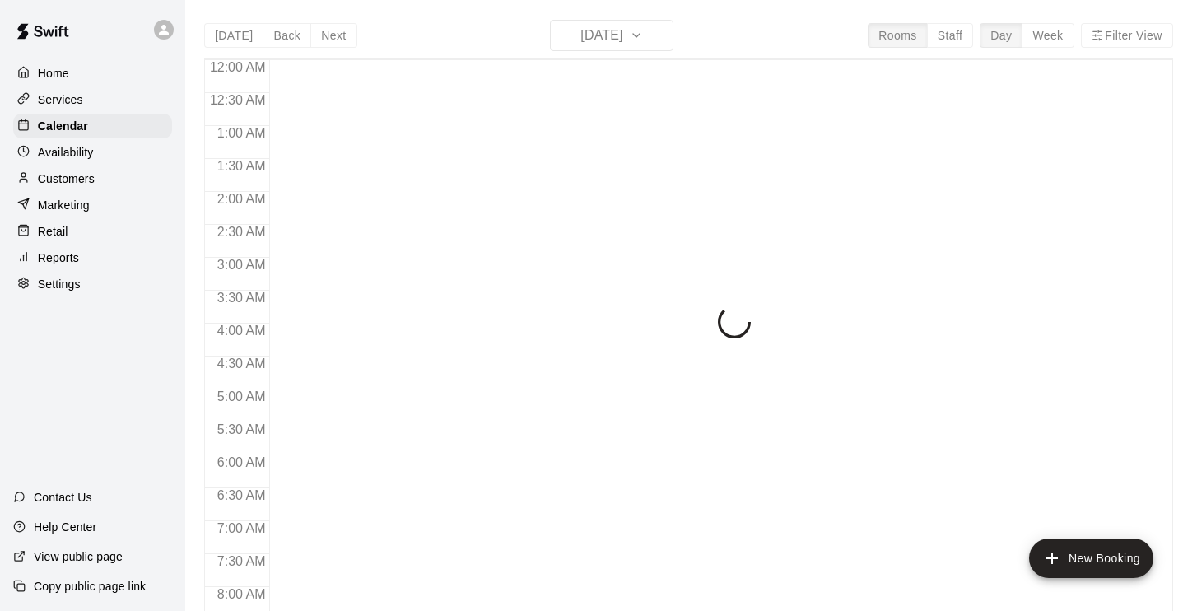
scroll to position [820, 0]
